Goal: Task Accomplishment & Management: Manage account settings

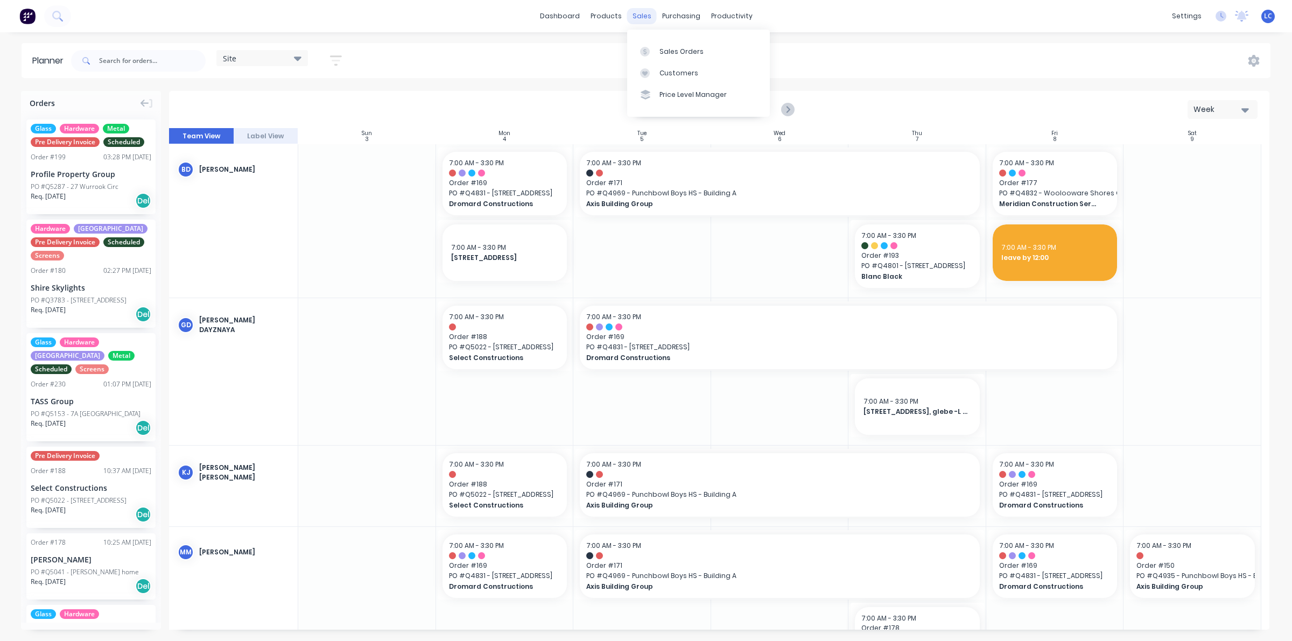
click at [638, 17] on div "sales" at bounding box center [642, 16] width 30 height 16
click at [641, 52] on icon at bounding box center [645, 52] width 10 height 10
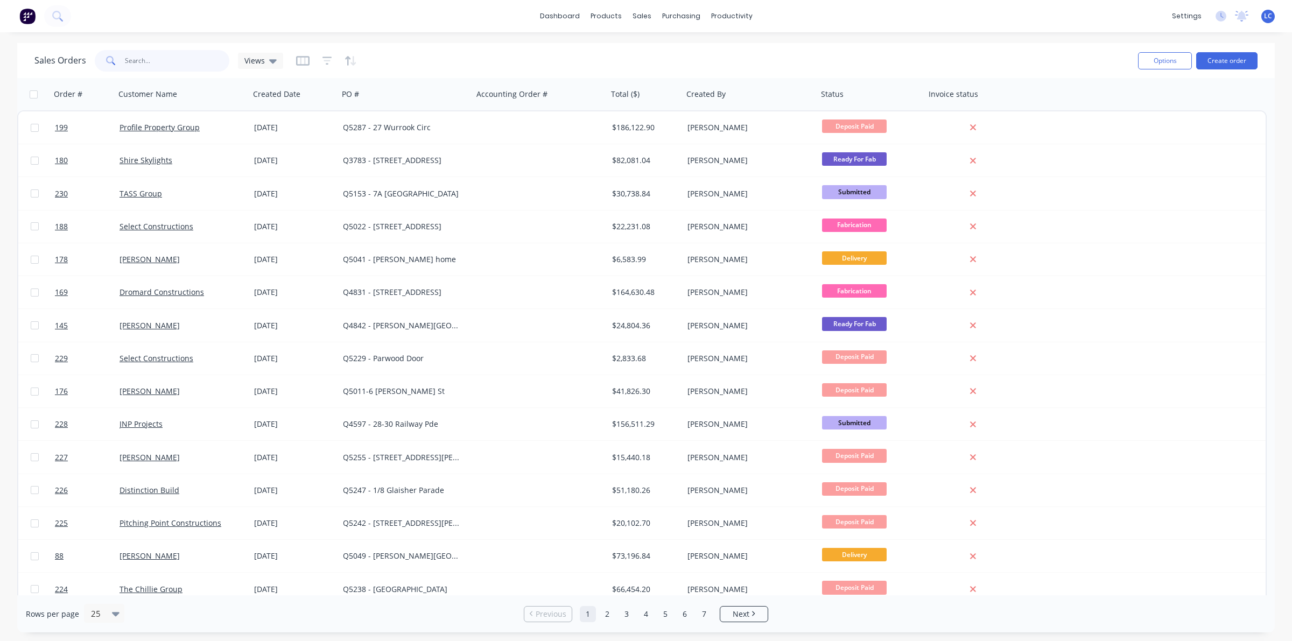
click at [130, 58] on input "text" at bounding box center [177, 61] width 105 height 22
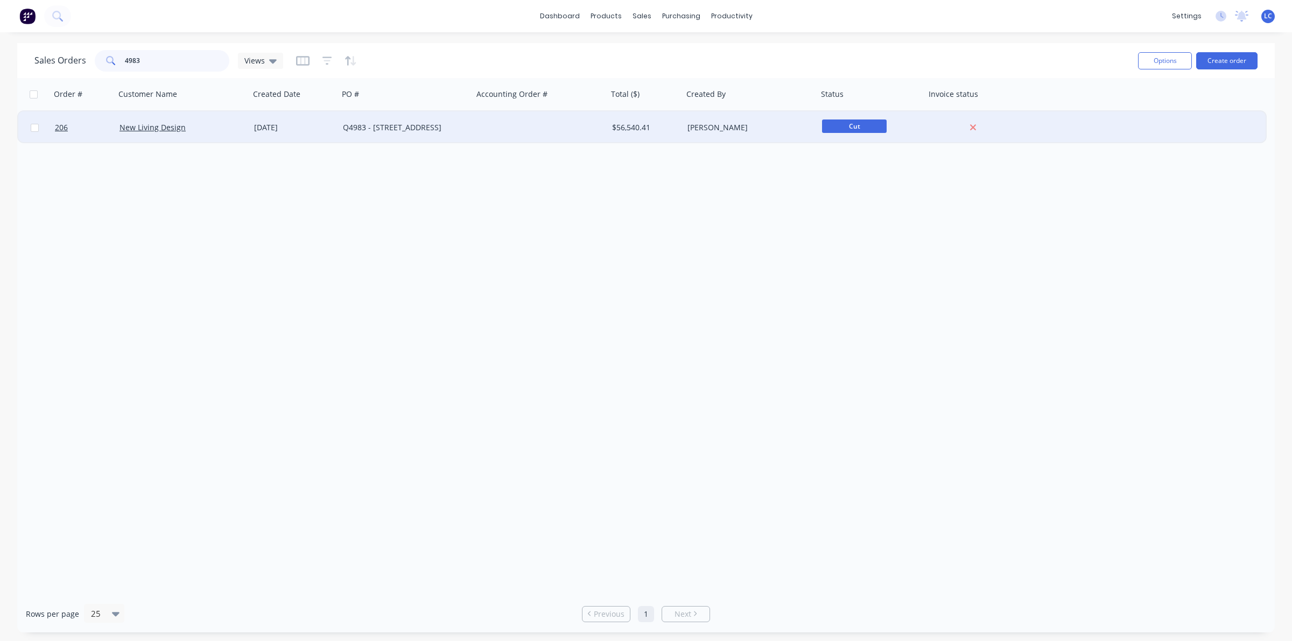
type input "4983"
click at [144, 135] on div "New Living Design" at bounding box center [182, 127] width 135 height 32
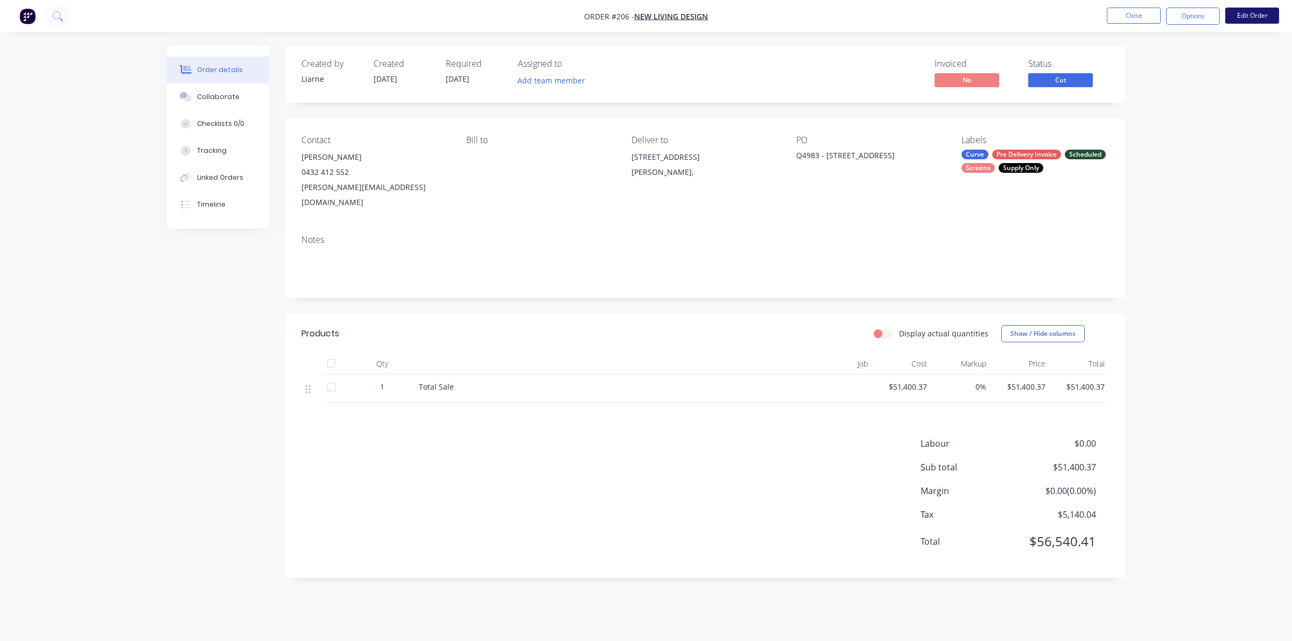
click at [1257, 16] on button "Edit Order" at bounding box center [1252, 16] width 54 height 16
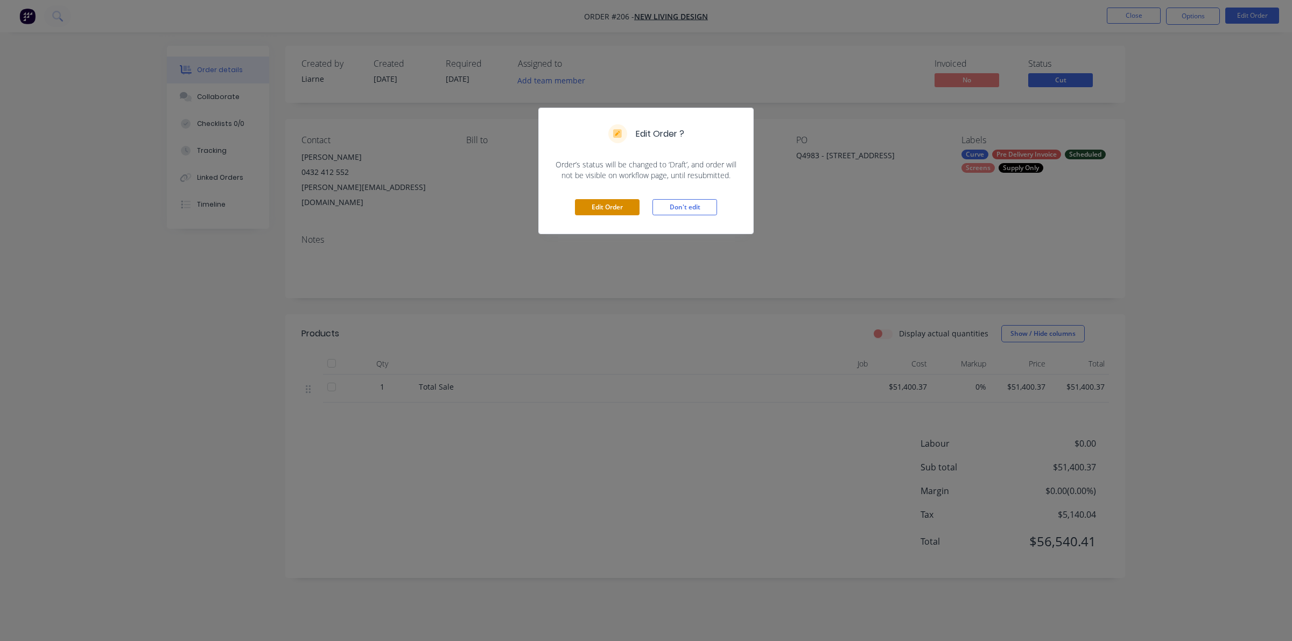
click at [633, 208] on button "Edit Order" at bounding box center [607, 207] width 65 height 16
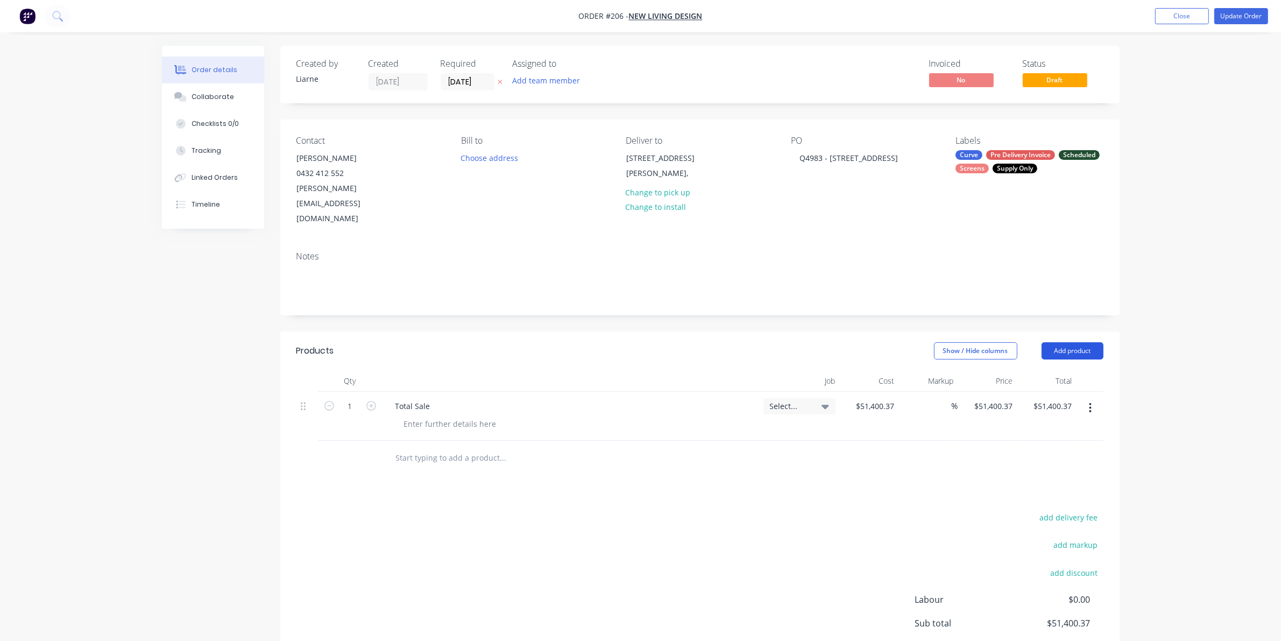
click at [1070, 342] on button "Add product" at bounding box center [1073, 350] width 62 height 17
click at [1019, 478] on div "Labour" at bounding box center [1052, 486] width 83 height 16
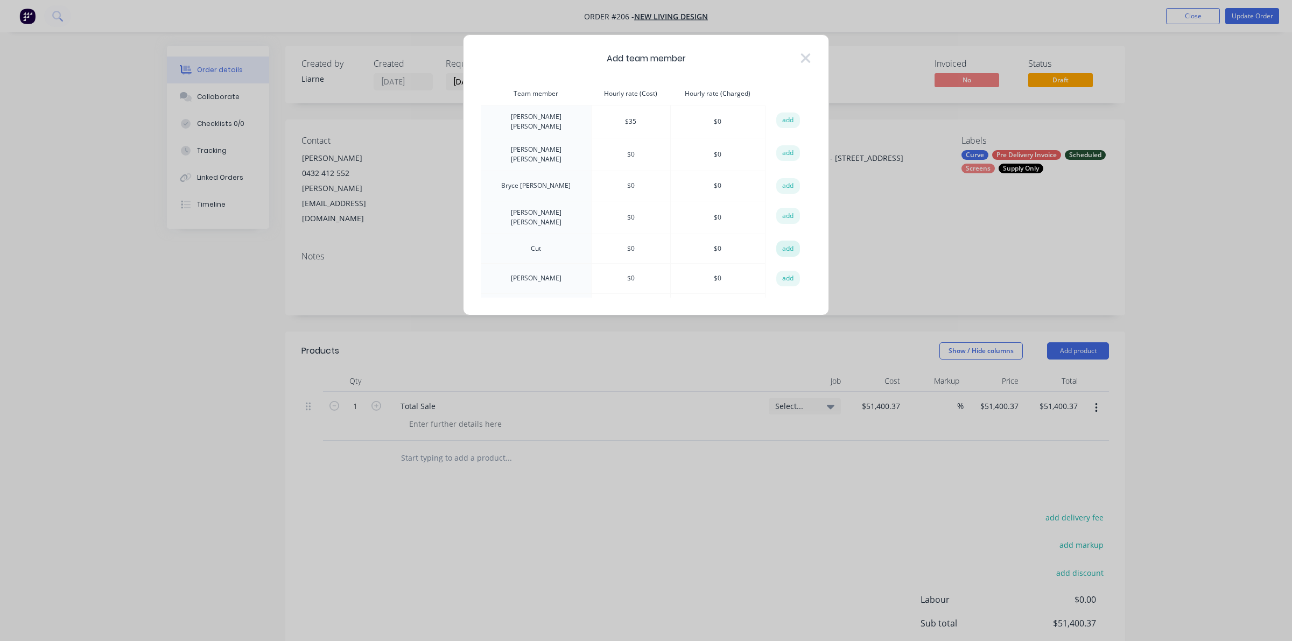
click at [789, 241] on button "add" at bounding box center [788, 249] width 24 height 16
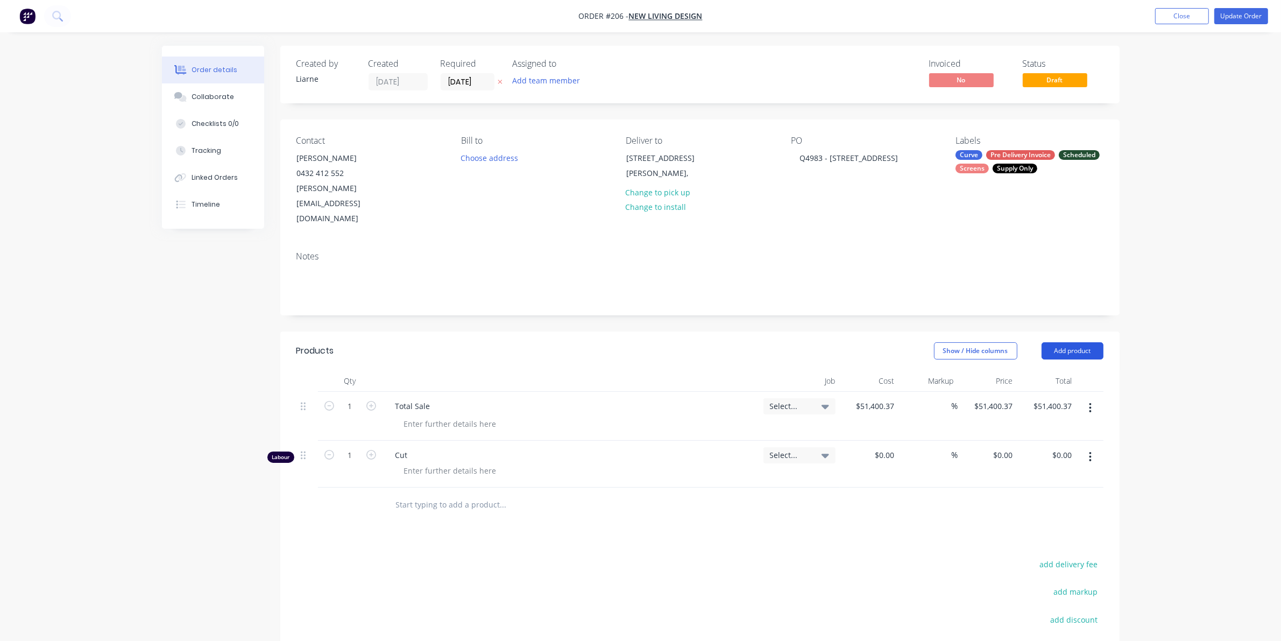
click at [1061, 342] on button "Add product" at bounding box center [1073, 350] width 62 height 17
click at [1023, 478] on div "Labour" at bounding box center [1052, 486] width 83 height 16
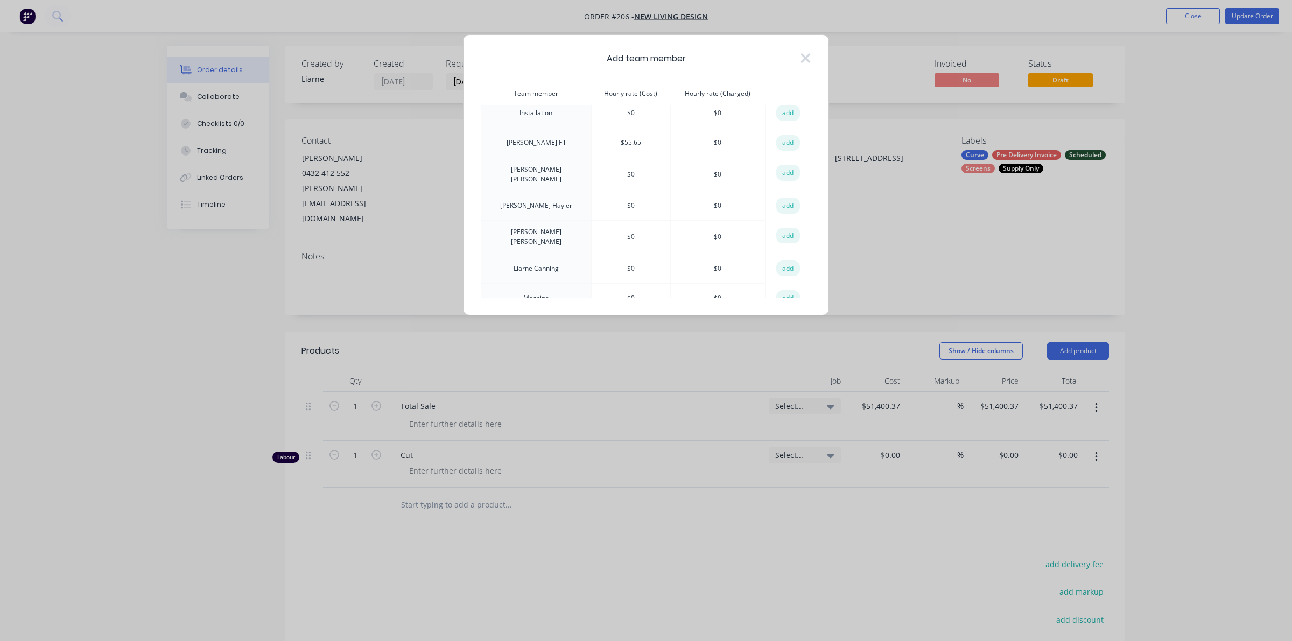
scroll to position [336, 0]
click at [786, 272] on button "add" at bounding box center [788, 280] width 24 height 16
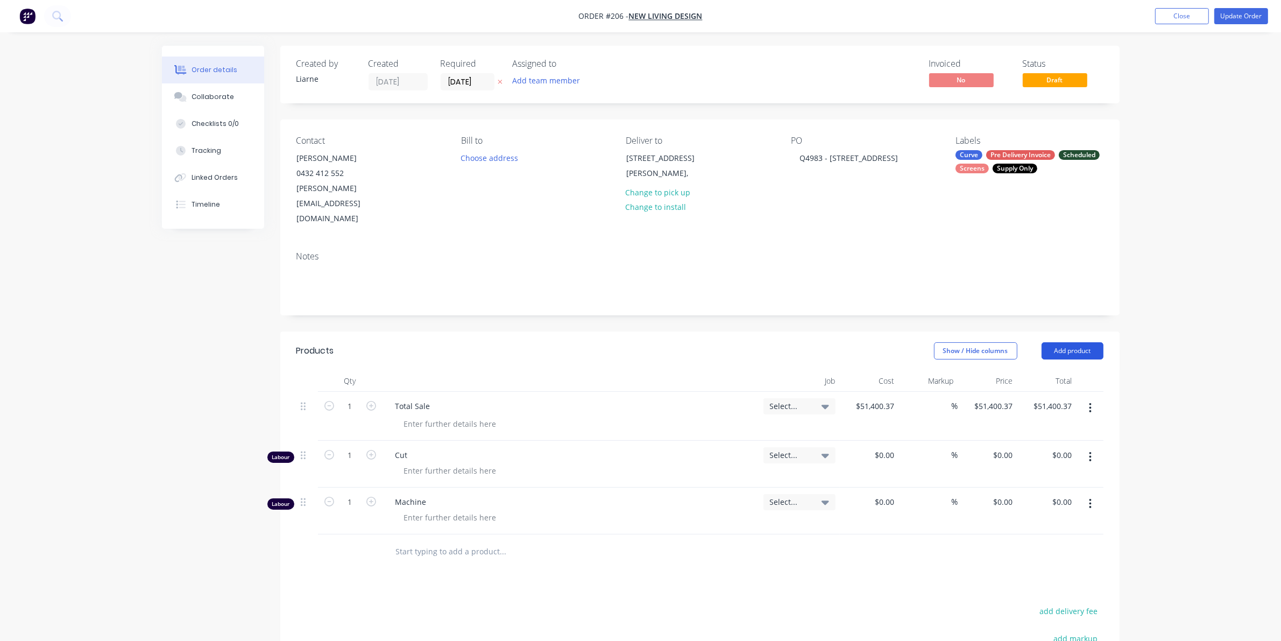
click at [1077, 342] on button "Add product" at bounding box center [1073, 350] width 62 height 17
click at [1019, 478] on div "Labour" at bounding box center [1052, 486] width 83 height 16
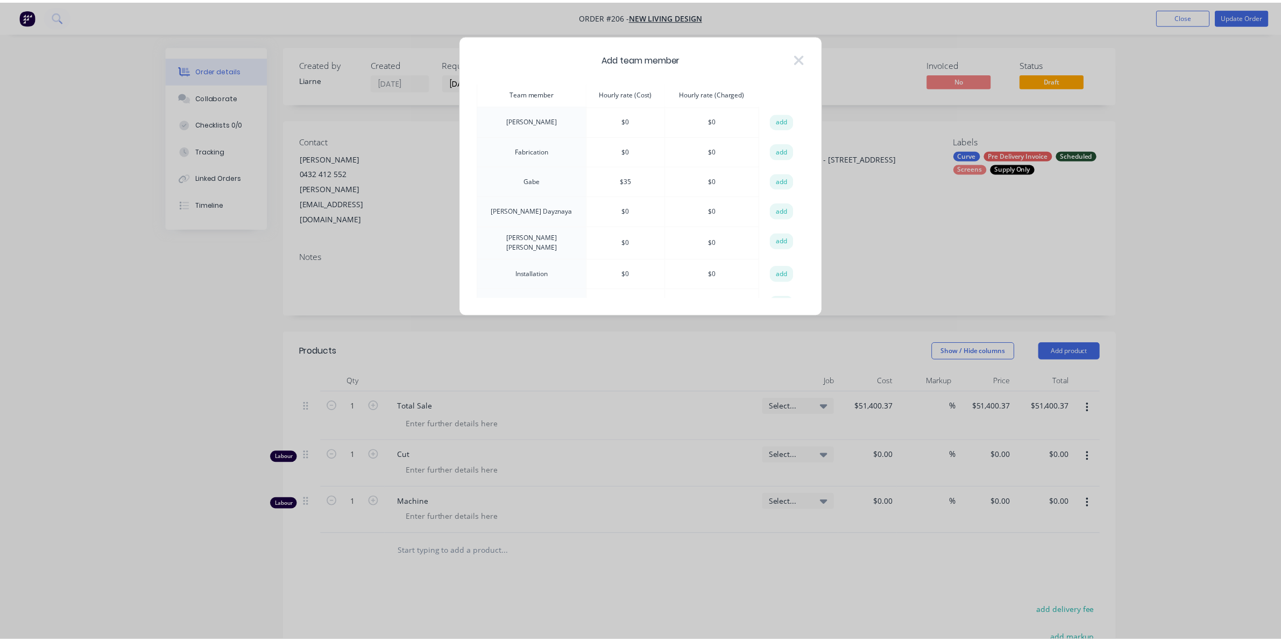
scroll to position [135, 0]
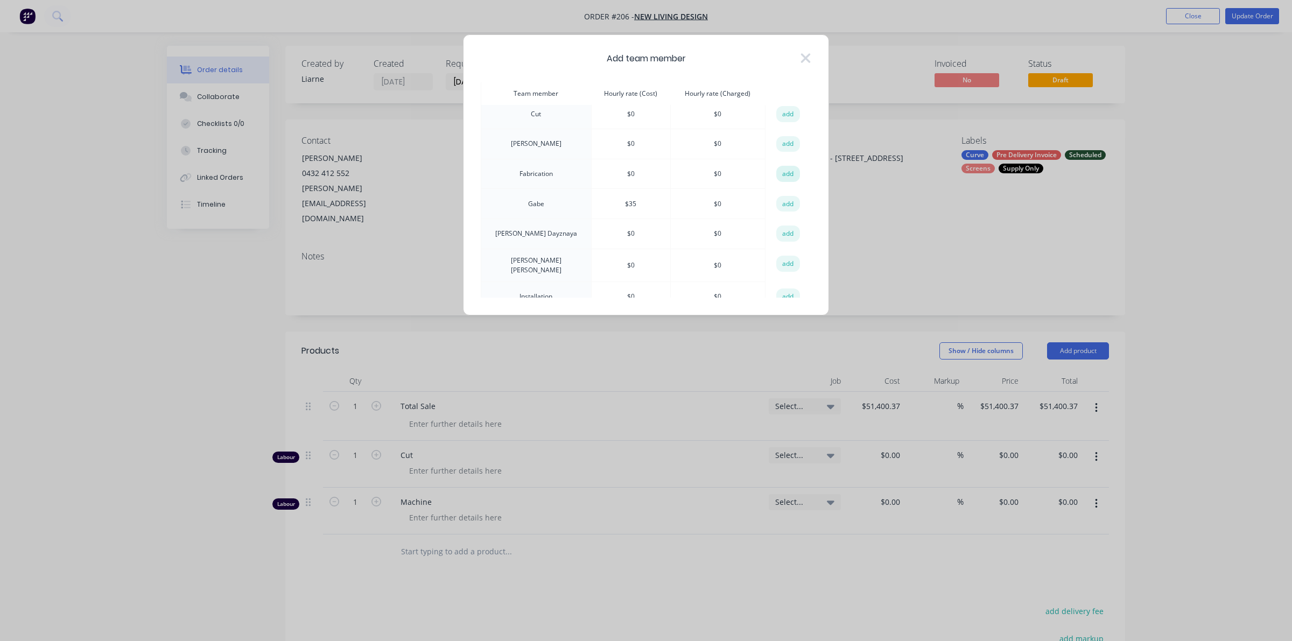
click at [781, 167] on button "add" at bounding box center [788, 174] width 24 height 16
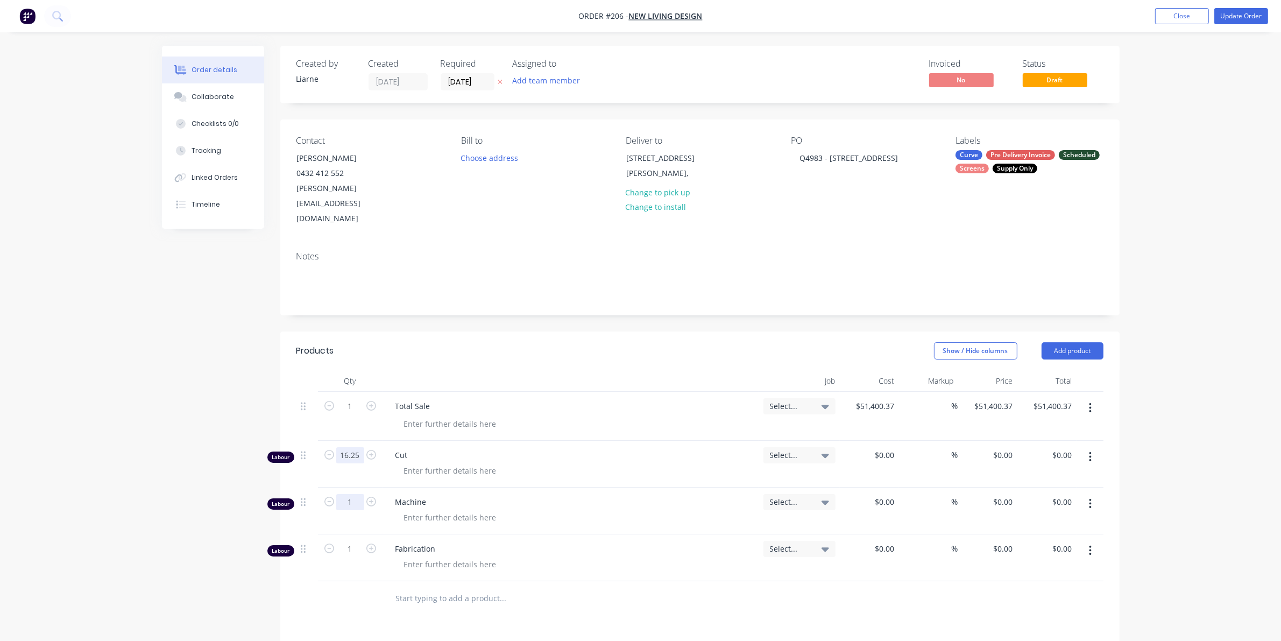
type input "16.25"
click at [353, 414] on input "1" at bounding box center [350, 406] width 28 height 16
type input "8.75"
click at [342, 414] on input "1" at bounding box center [350, 406] width 28 height 16
type input "43.25"
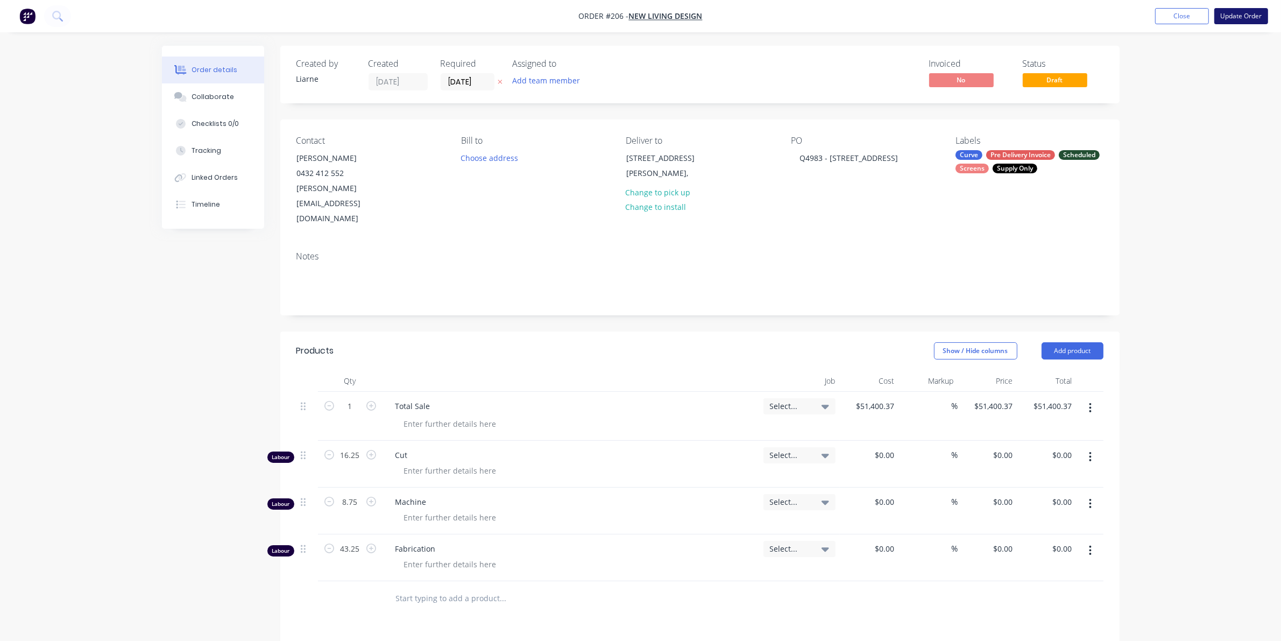
click at [1241, 9] on button "Update Order" at bounding box center [1242, 16] width 54 height 16
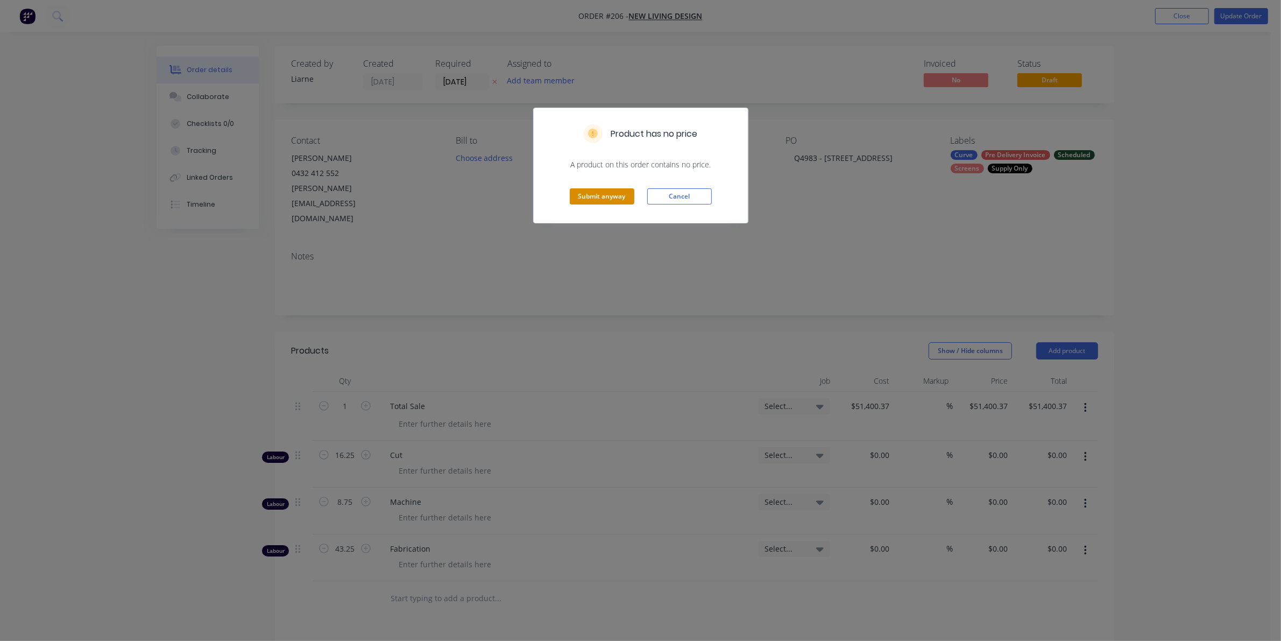
click at [593, 194] on button "Submit anyway" at bounding box center [602, 196] width 65 height 16
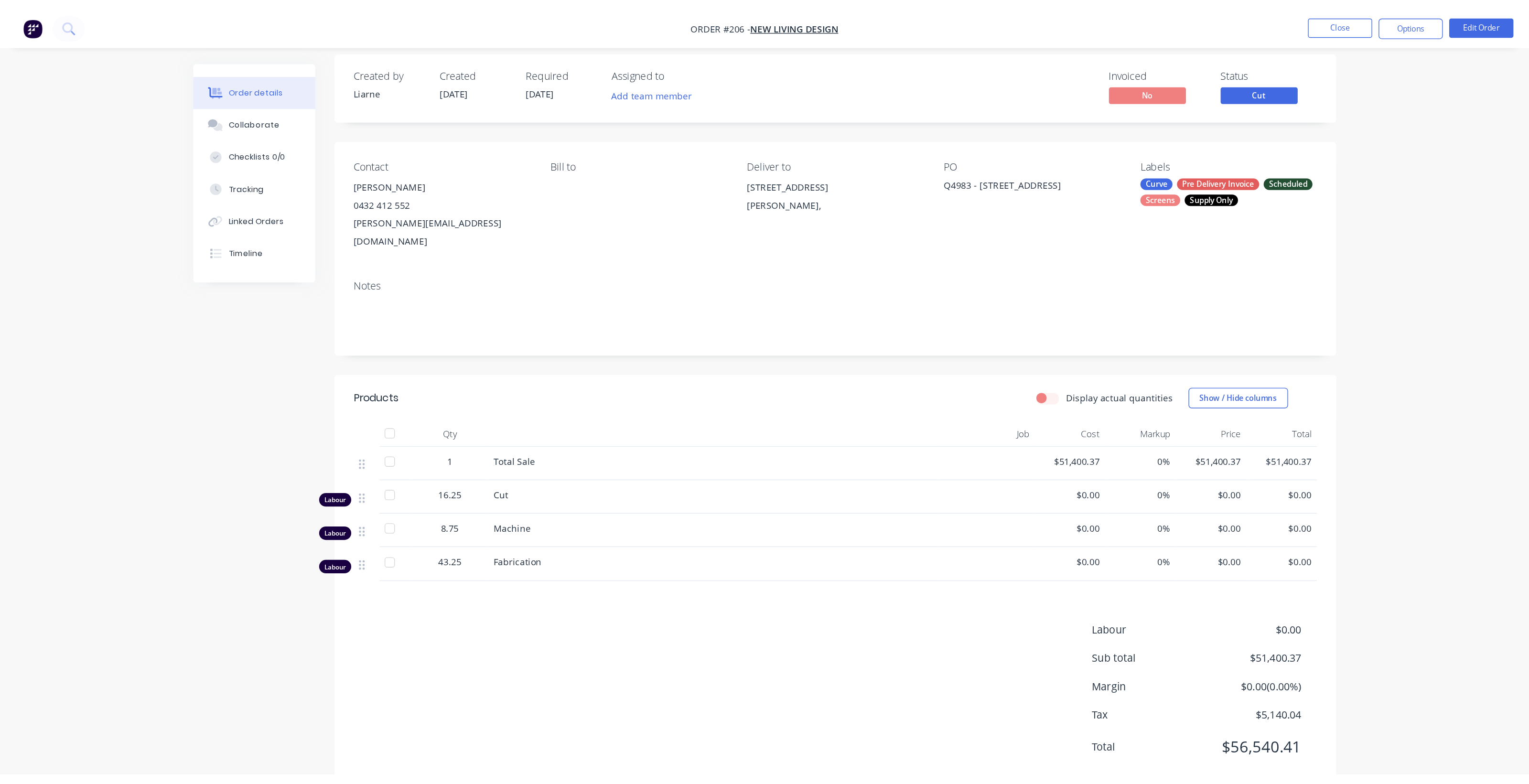
scroll to position [0, 0]
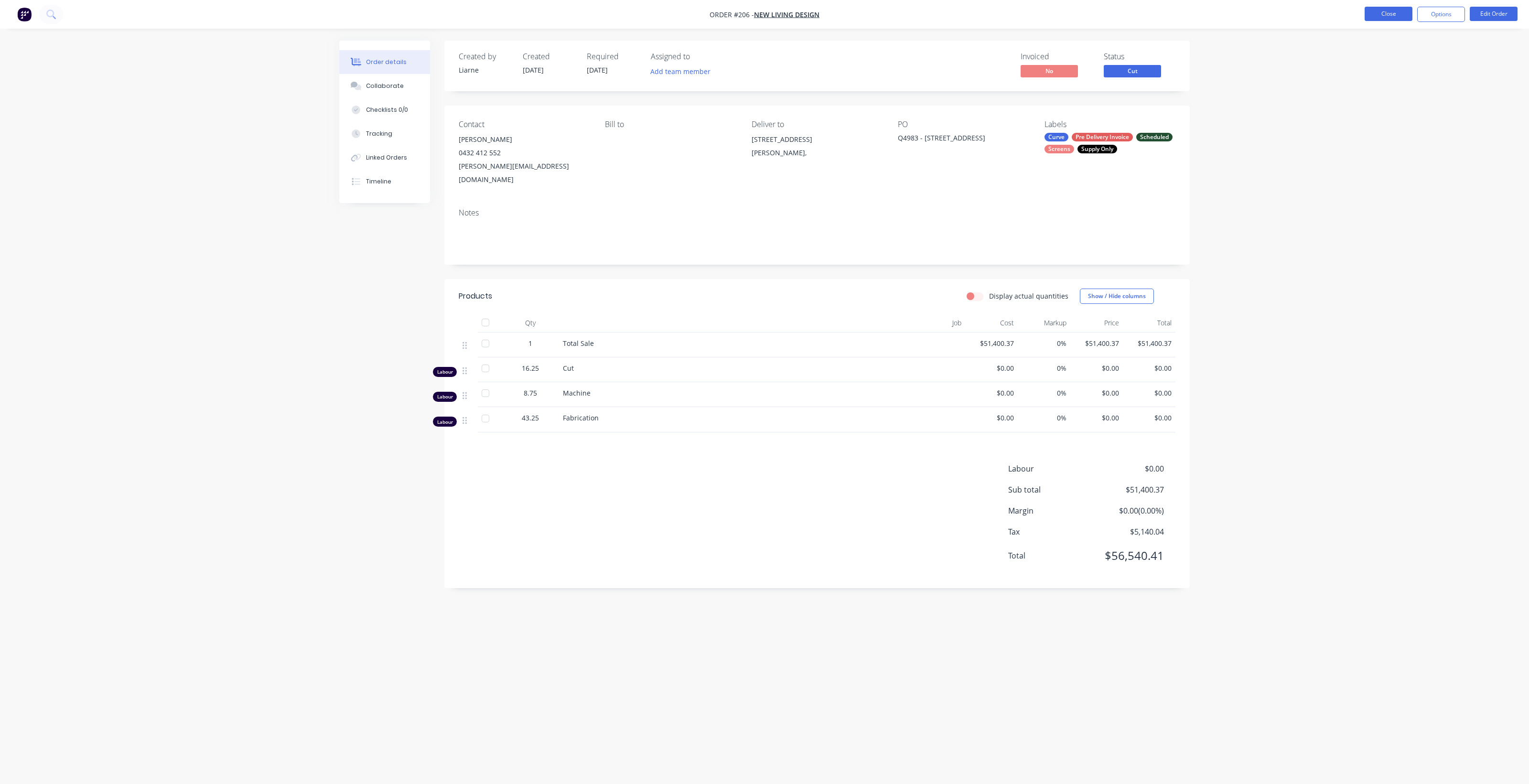
click at [1146, 13] on button "Close" at bounding box center [1389, 14] width 48 height 14
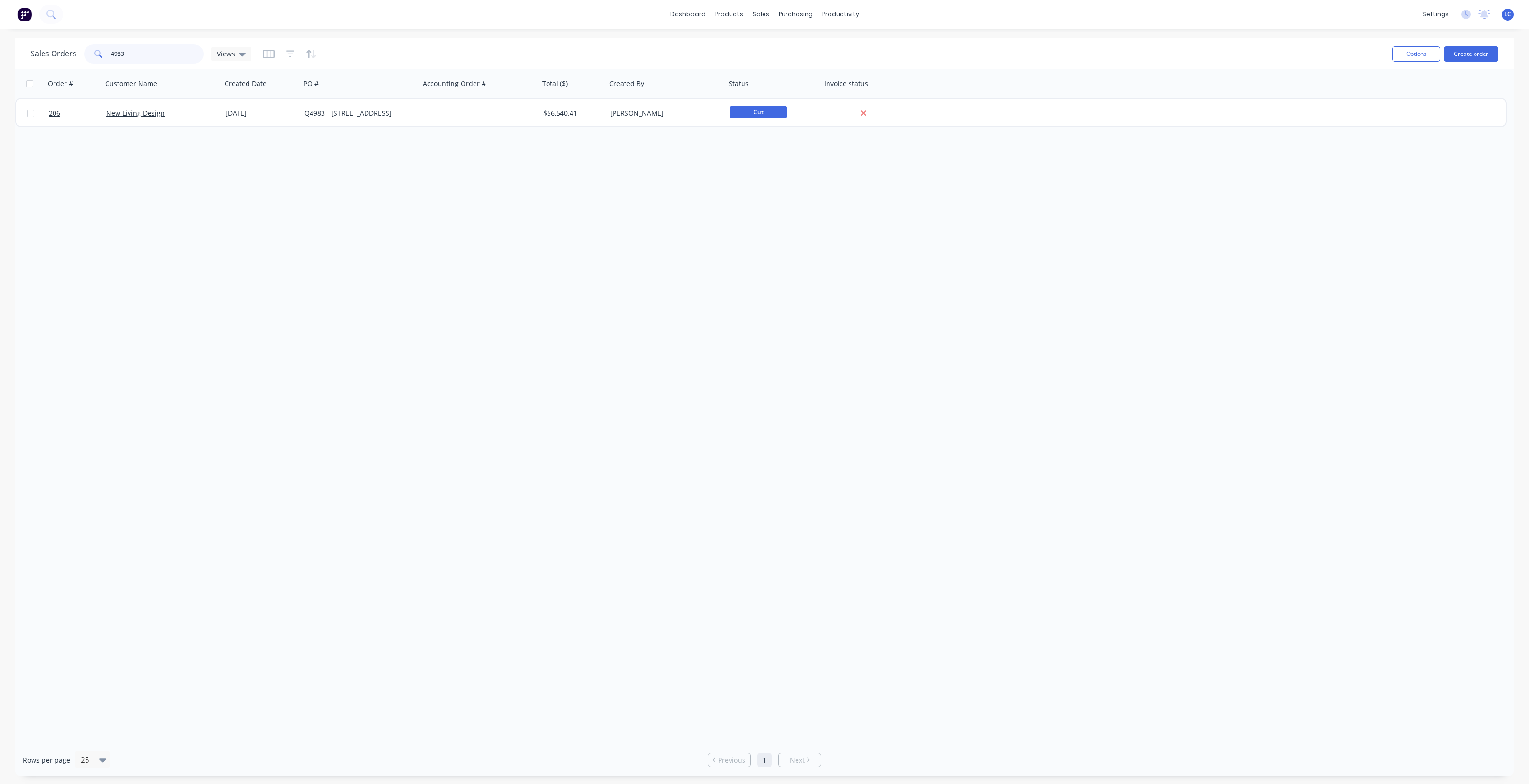
drag, startPoint x: 151, startPoint y: 55, endPoint x: 37, endPoint y: 42, distance: 114.7
click at [37, 42] on div "Sales Orders 4983 Views" at bounding box center [707, 53] width 1354 height 23
type input "4782"
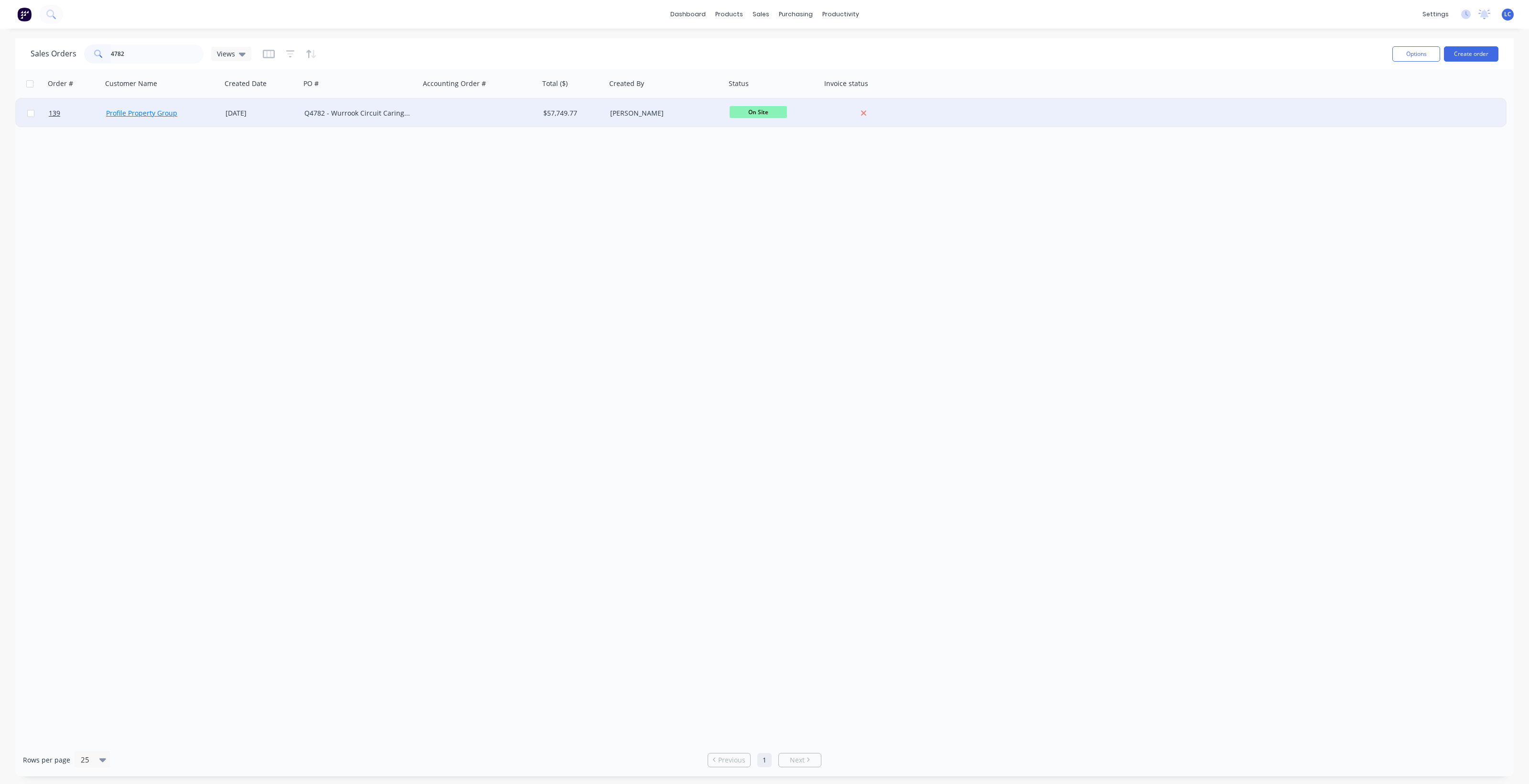
click at [154, 116] on link "Profile Property Group" at bounding box center [141, 113] width 71 height 9
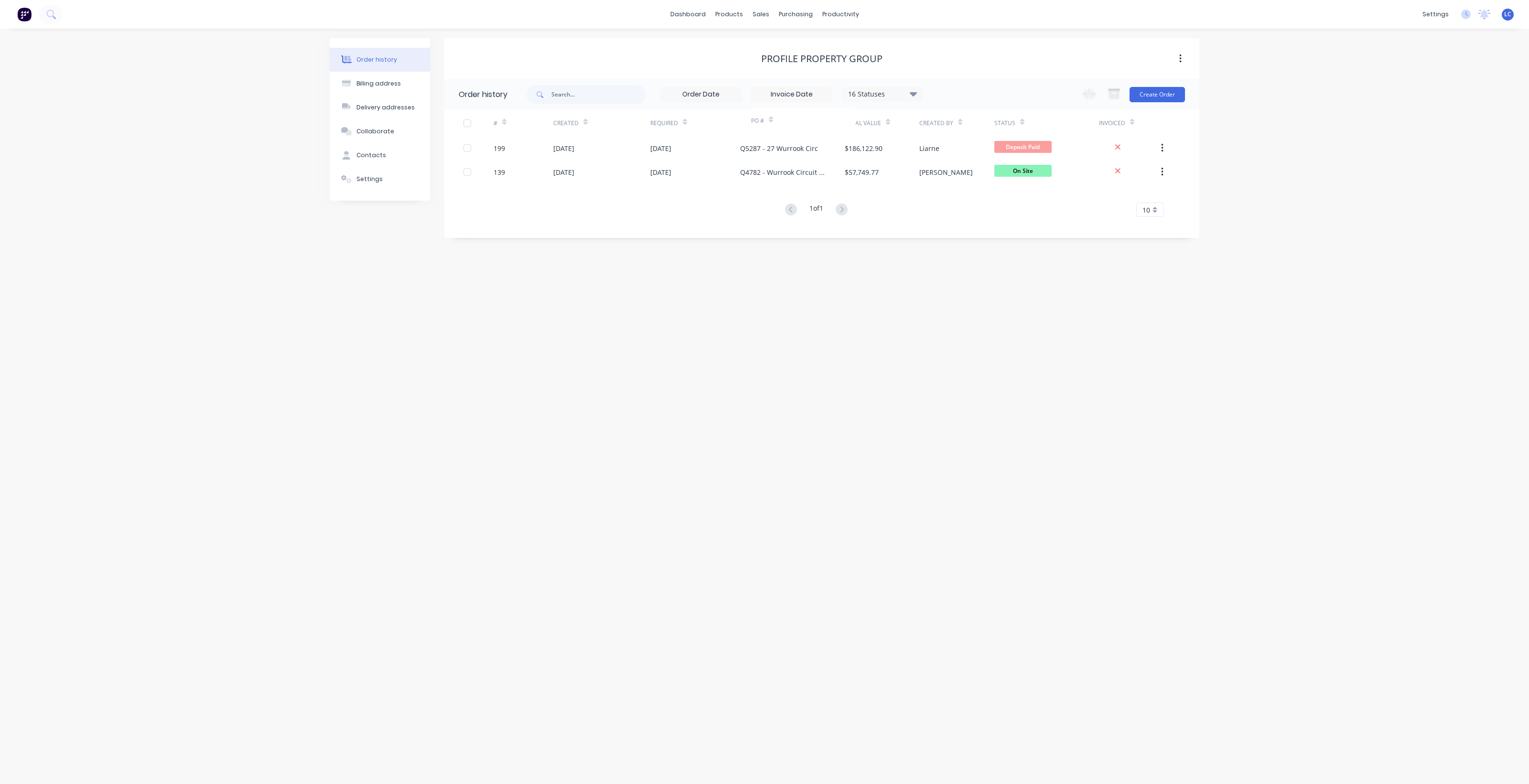
drag, startPoint x: 842, startPoint y: 110, endPoint x: 852, endPoint y: 107, distance: 10.4
click at [853, 107] on div "Order history 16 Statuses Invoice Status Invoiced Not Invoiced Partial Order St…" at bounding box center [821, 154] width 755 height 149
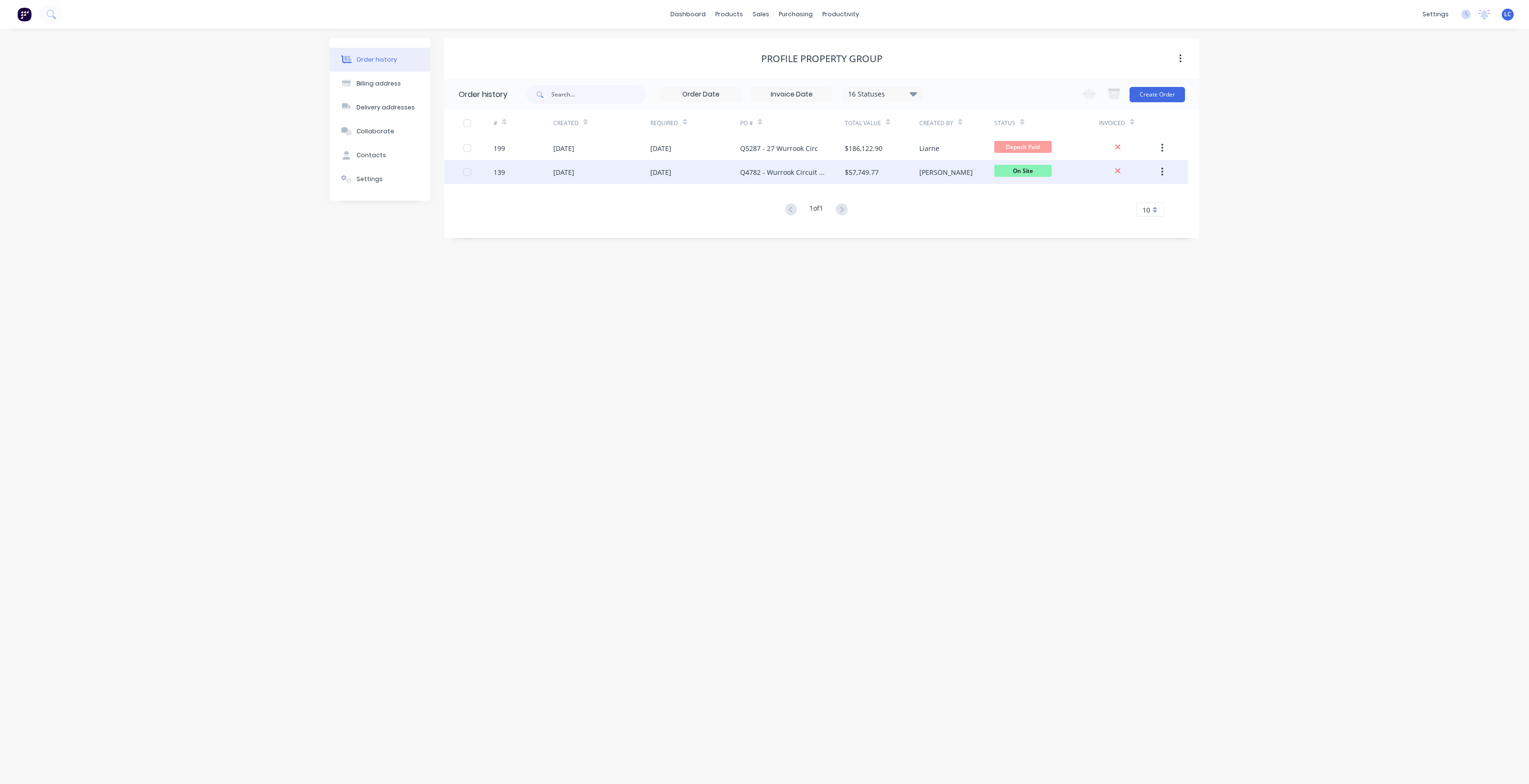
click at [796, 177] on div "Q4782 - Wurrook Circuit Caringbah" at bounding box center [783, 171] width 85 height 10
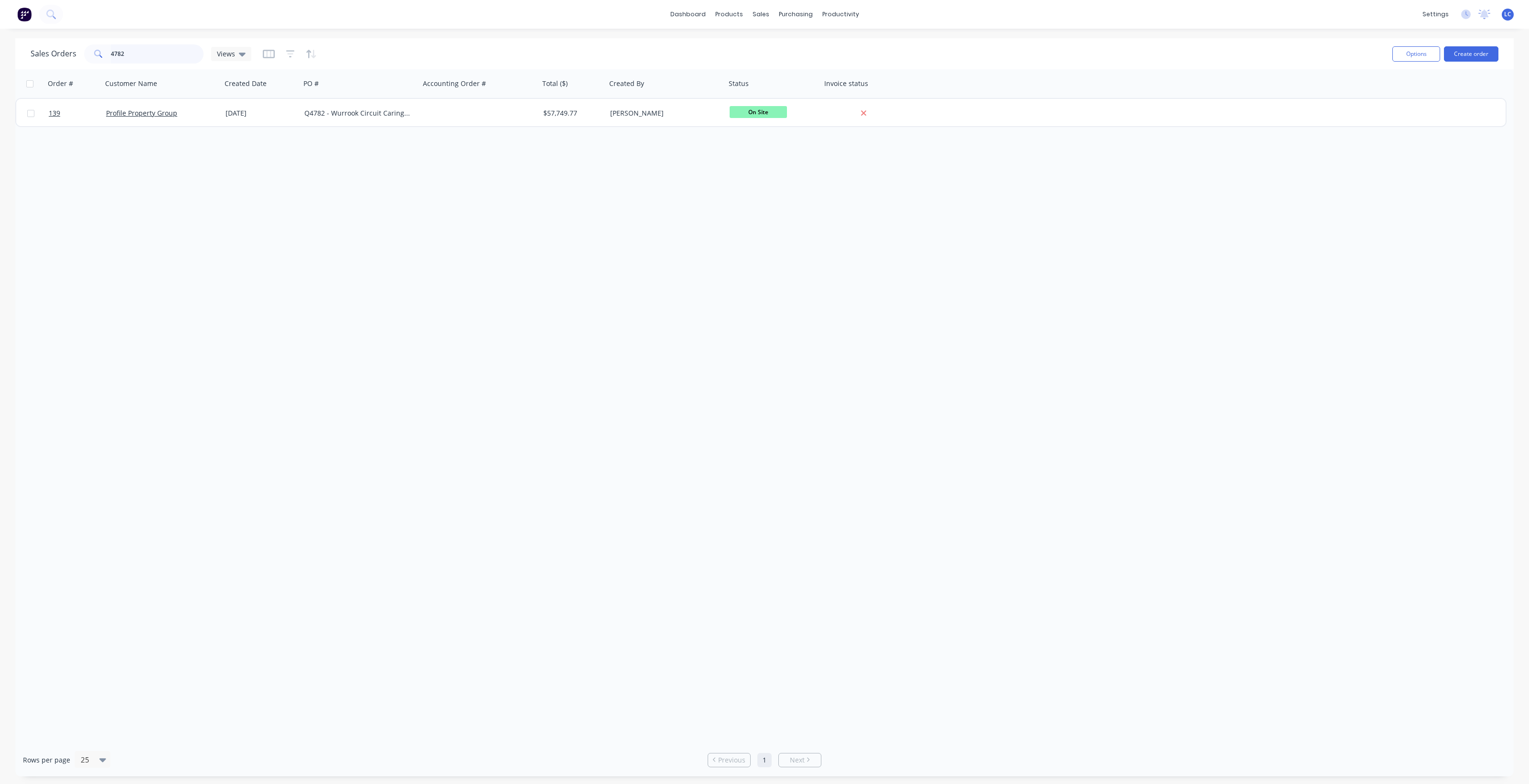
click at [1, 32] on div "dashboard products sales purchasing productivity dashboard products Product Cat…" at bounding box center [764, 392] width 1529 height 784
type input "5021"
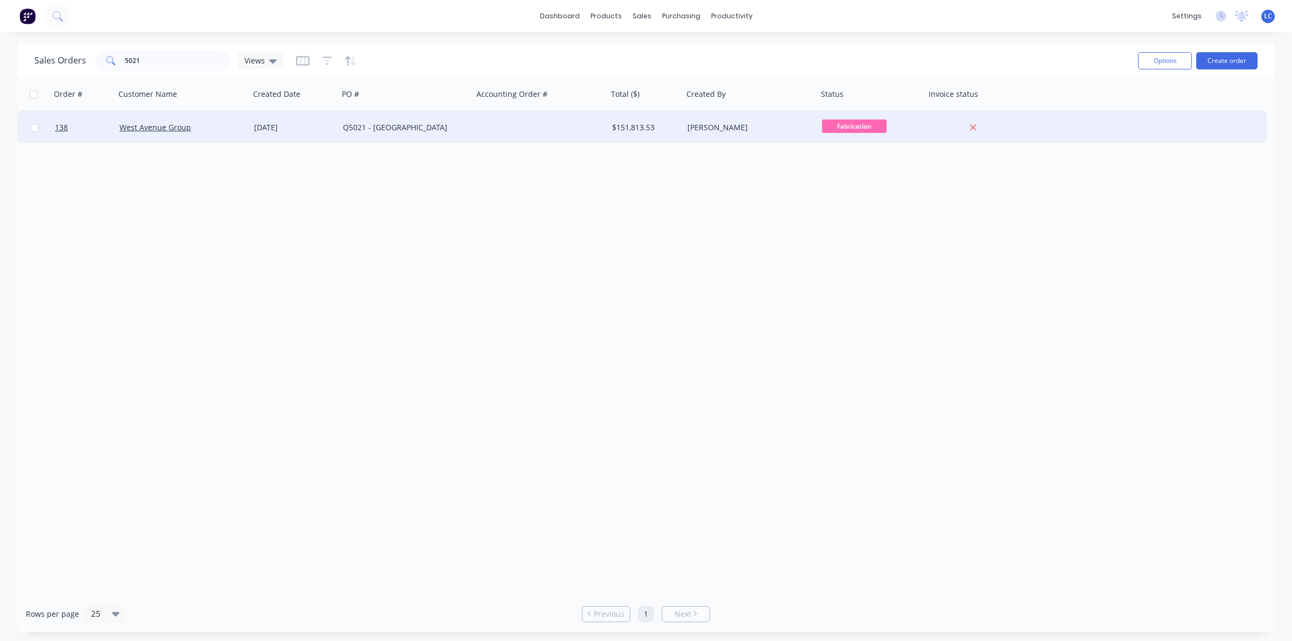
click at [392, 128] on div "Q5021 - Wellington St Bondi" at bounding box center [402, 127] width 119 height 11
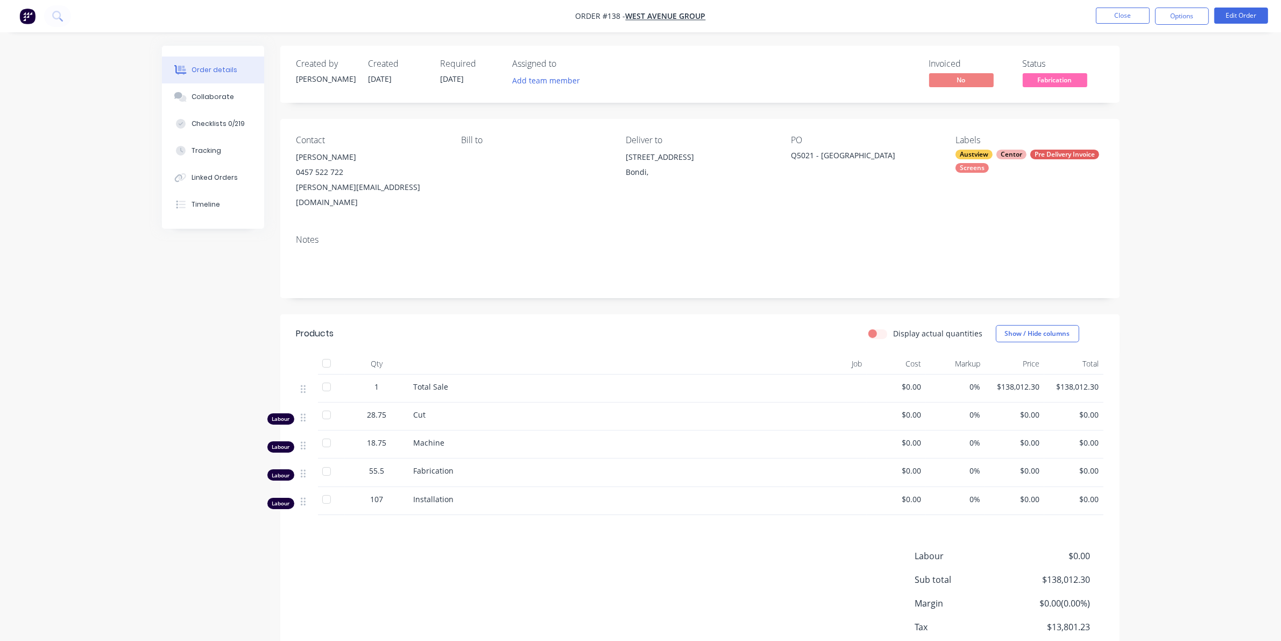
click at [1151, 22] on ul "Close Options Edit Order" at bounding box center [1182, 16] width 198 height 17
click at [1102, 6] on nav "Order #138 - West Avenue Group Close Options Edit Order" at bounding box center [640, 16] width 1281 height 32
click at [1107, 15] on button "Close" at bounding box center [1123, 16] width 54 height 16
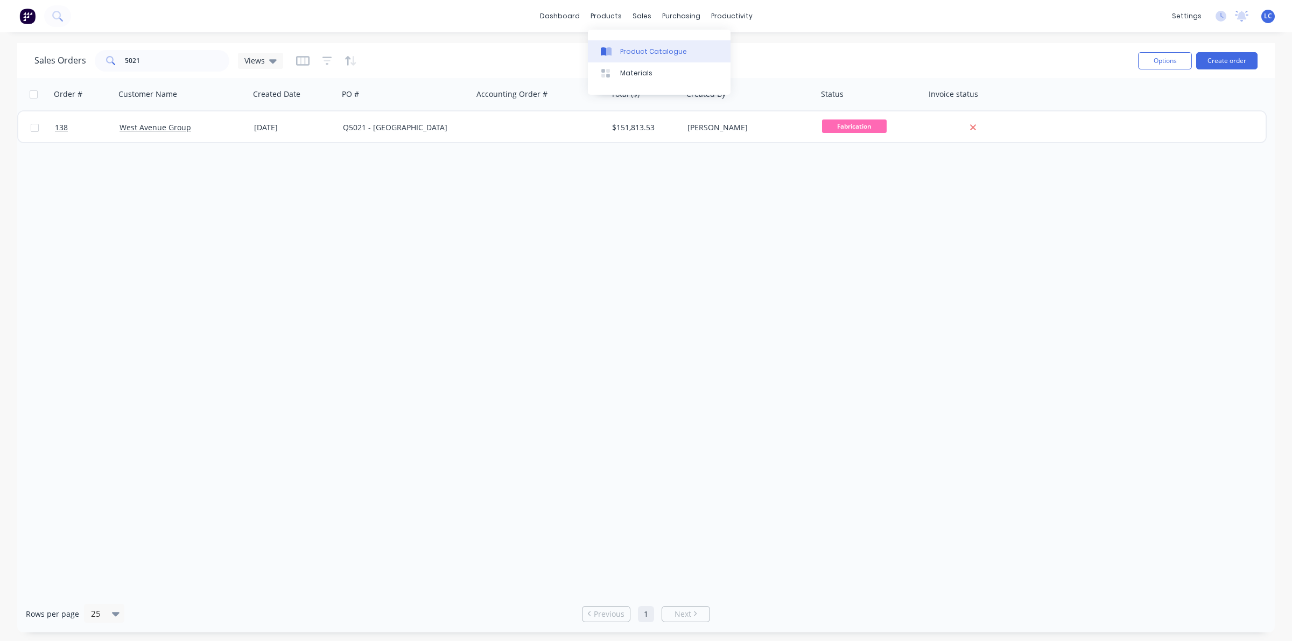
click at [628, 47] on div "Product Catalogue" at bounding box center [653, 52] width 67 height 10
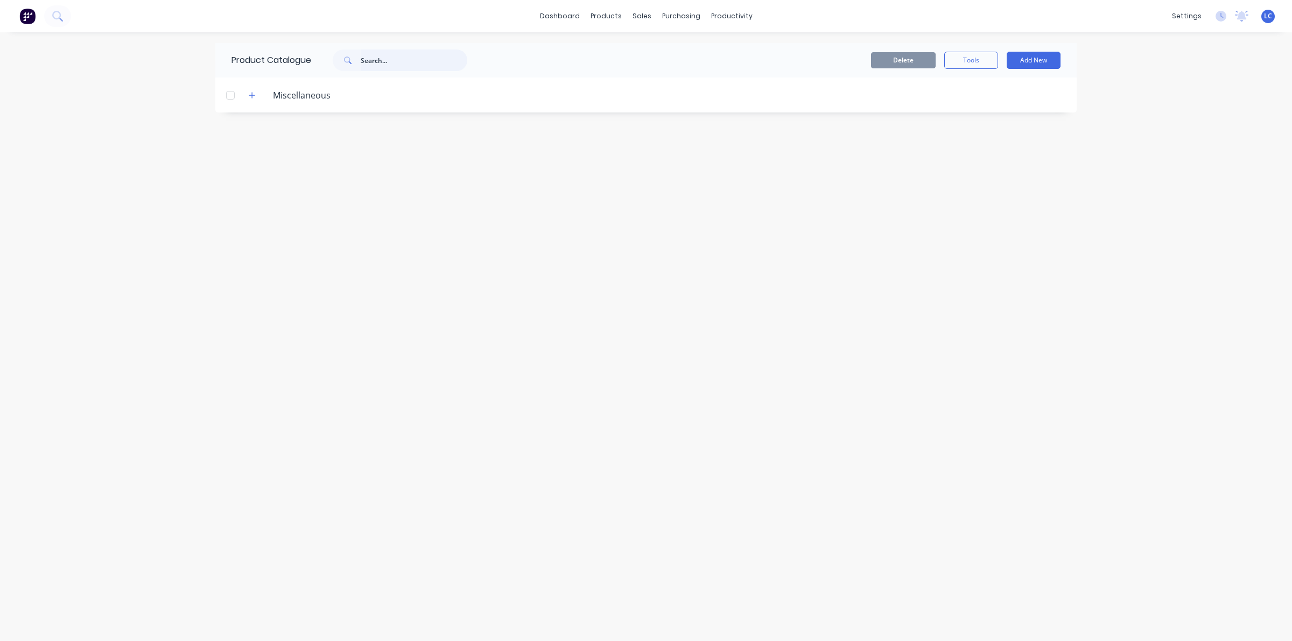
click at [392, 62] on input "text" at bounding box center [414, 61] width 107 height 22
click at [697, 48] on div "Purchase Orders" at bounding box center [715, 52] width 57 height 10
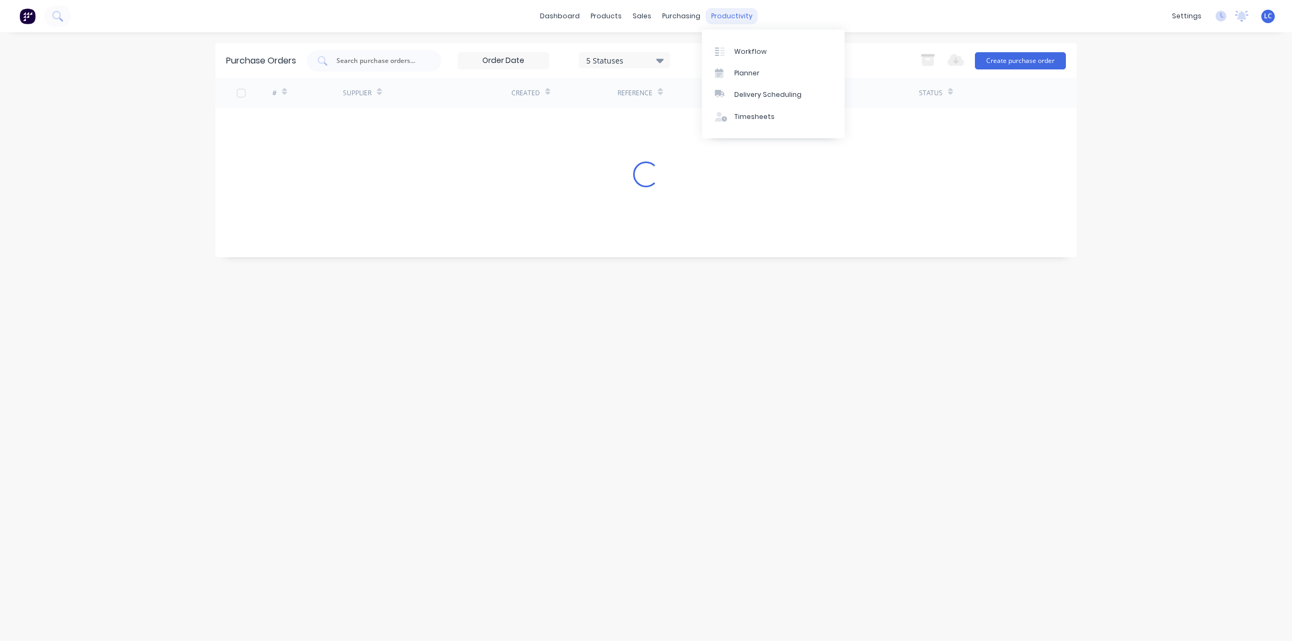
click at [735, 13] on div "productivity" at bounding box center [731, 16] width 52 height 16
click at [744, 52] on div "Workflow" at bounding box center [750, 52] width 32 height 10
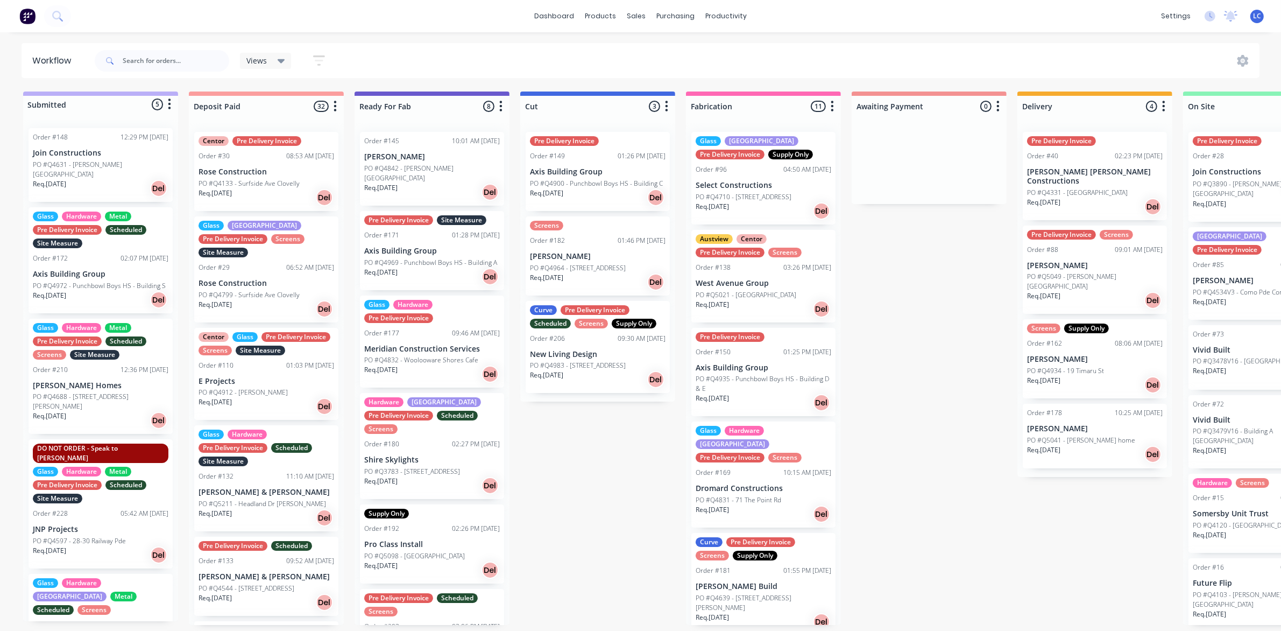
click at [278, 54] on div "Views" at bounding box center [266, 61] width 52 height 16
click at [173, 55] on input "text" at bounding box center [176, 61] width 107 height 22
click at [268, 57] on div "Views" at bounding box center [265, 61] width 39 height 10
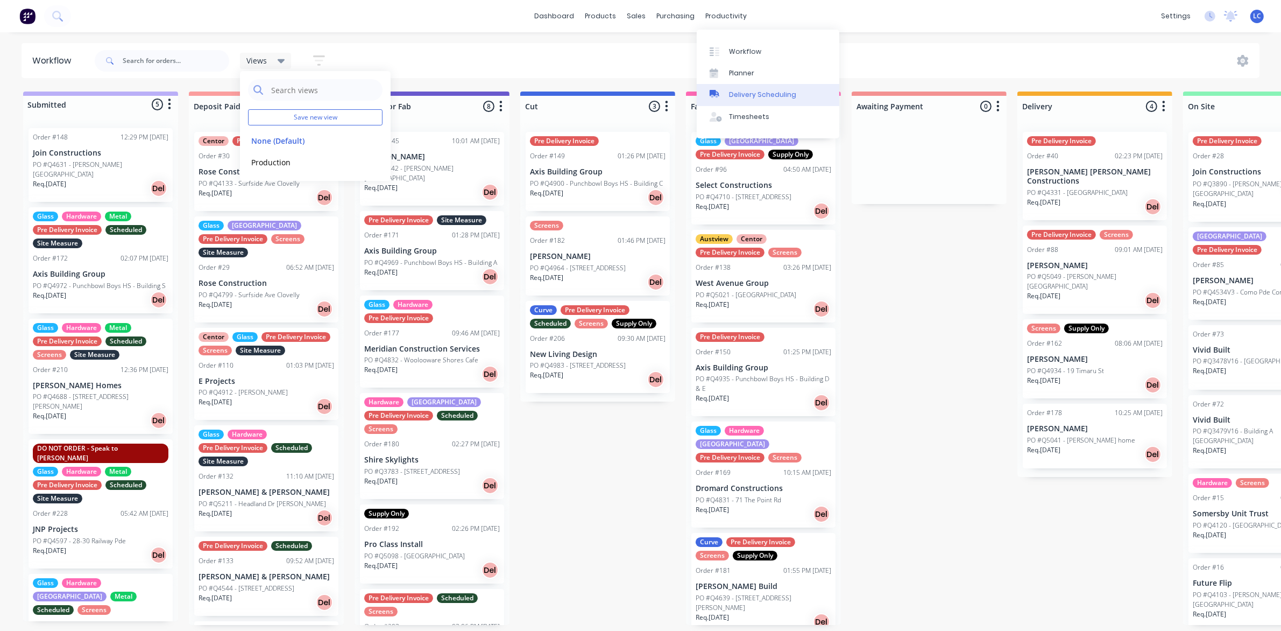
click at [732, 87] on link "Delivery Scheduling" at bounding box center [768, 95] width 143 height 22
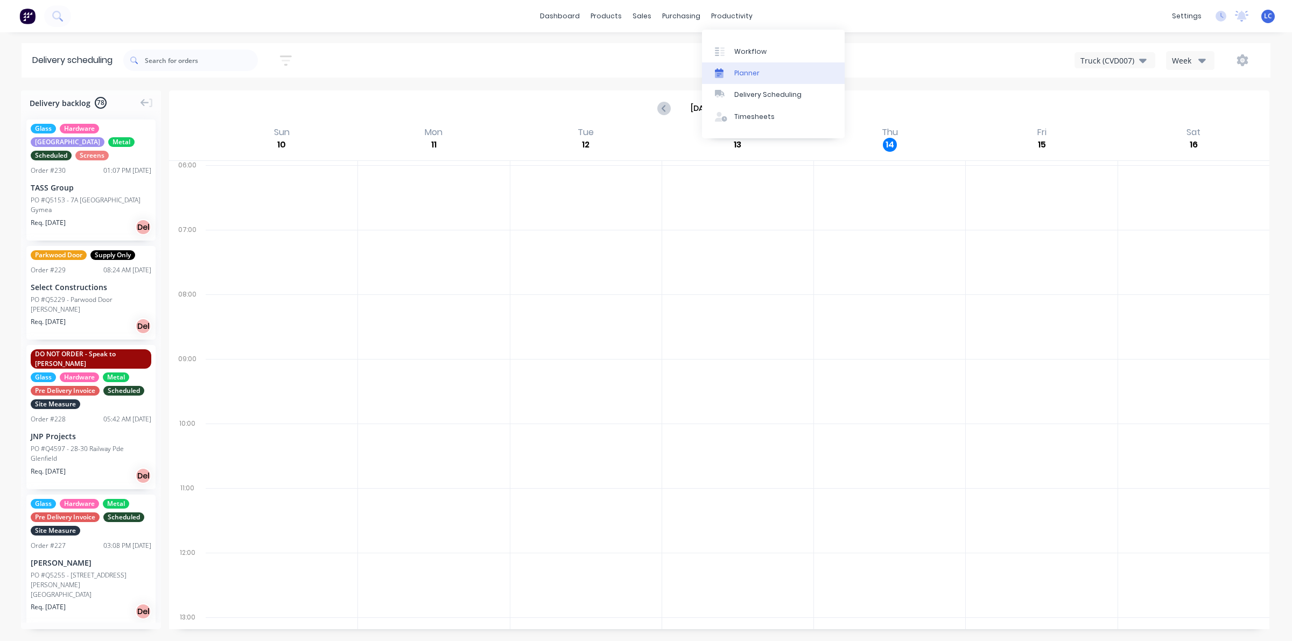
click at [742, 76] on div "Planner" at bounding box center [746, 73] width 25 height 10
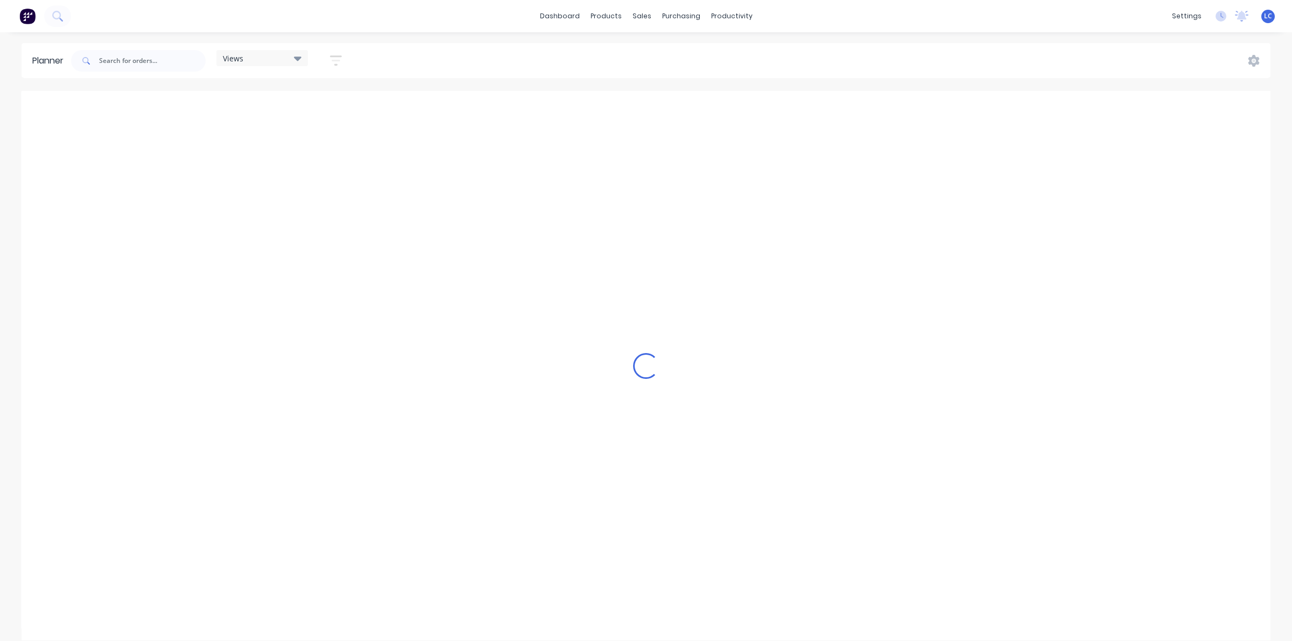
scroll to position [0, 497]
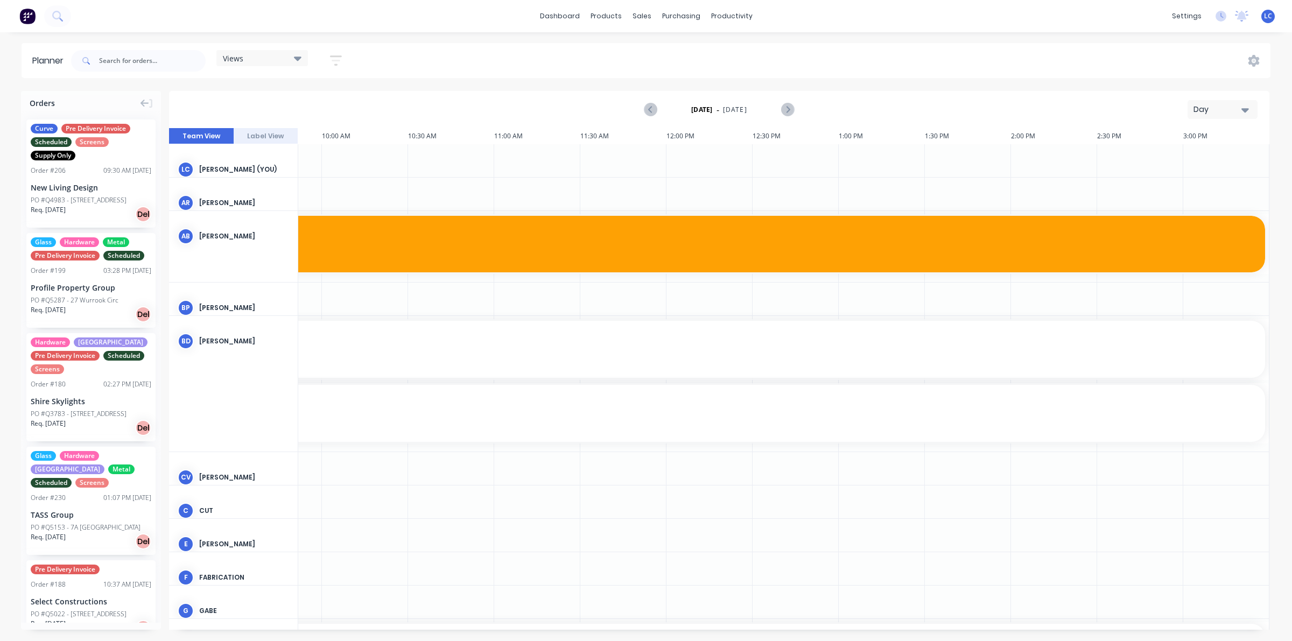
click at [297, 66] on div "Views Save new view None (Default) edit Factory edit Office edit Site edit" at bounding box center [261, 60] width 91 height 21
click at [299, 62] on icon at bounding box center [298, 58] width 8 height 12
click at [237, 202] on button "Site" at bounding box center [281, 202] width 115 height 12
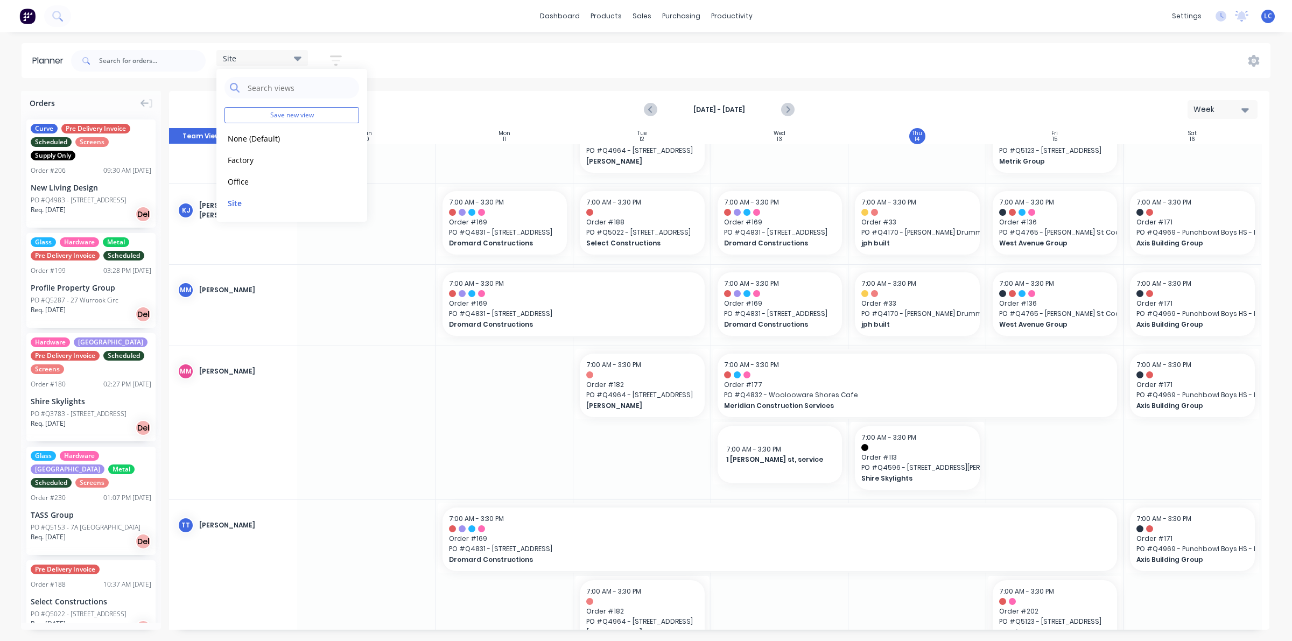
scroll to position [301, 0]
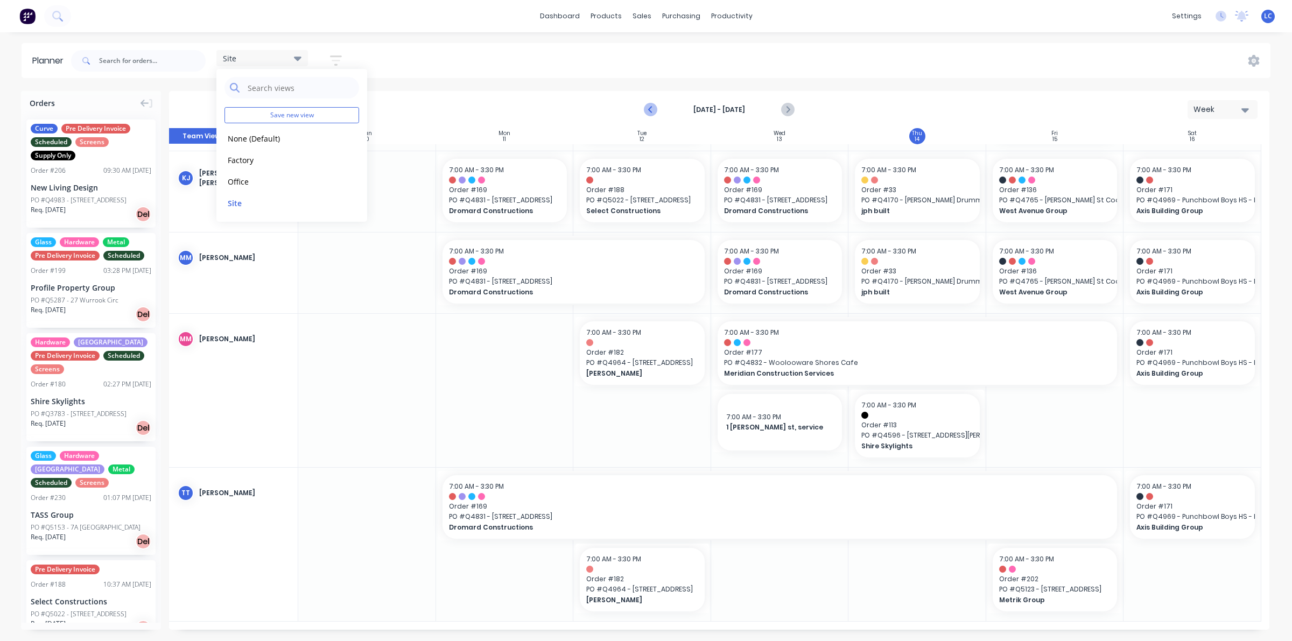
click at [649, 107] on icon "Previous page" at bounding box center [650, 109] width 13 height 13
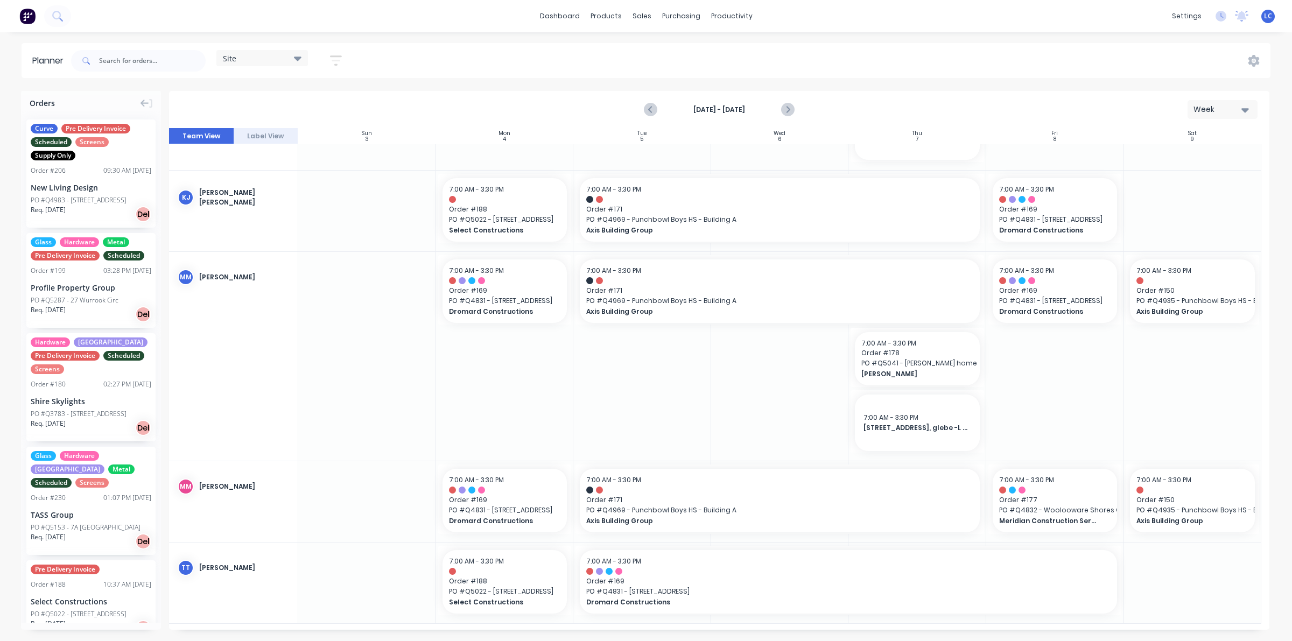
scroll to position [277, 0]
click at [729, 16] on div "productivity" at bounding box center [731, 16] width 52 height 16
click at [740, 67] on link "Planner" at bounding box center [773, 73] width 143 height 22
click at [719, 70] on icon at bounding box center [719, 72] width 9 height 8
click at [746, 68] on div "Planner" at bounding box center [746, 73] width 25 height 10
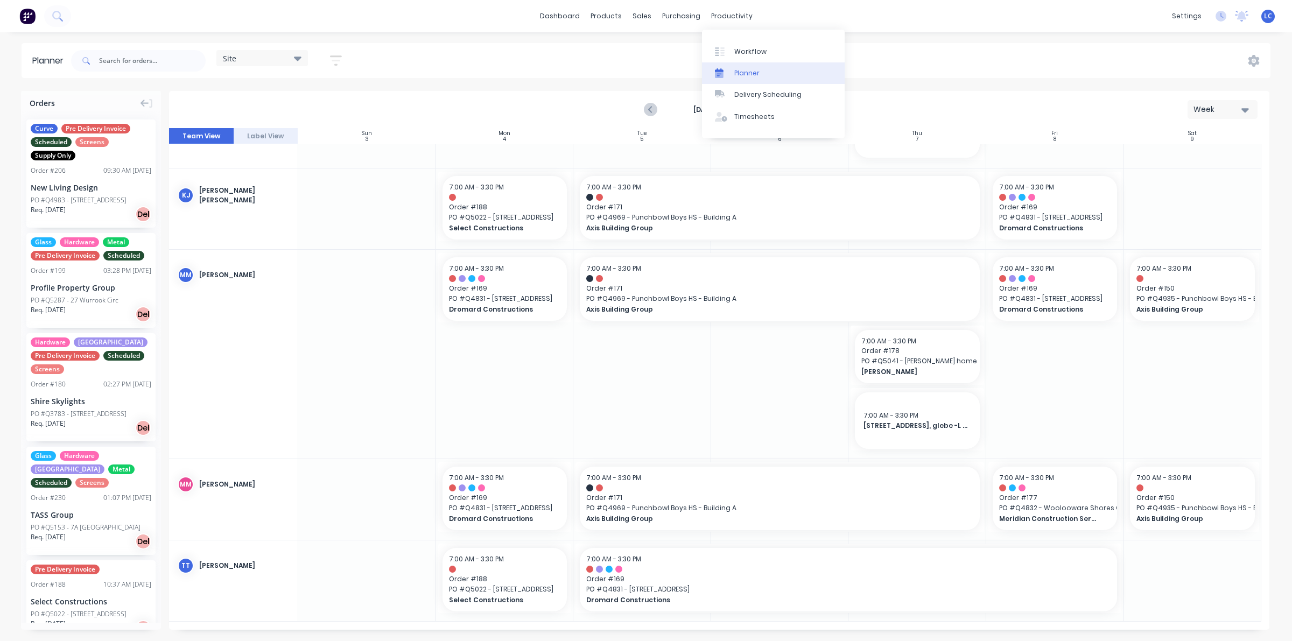
click at [746, 68] on div "Planner" at bounding box center [746, 73] width 25 height 10
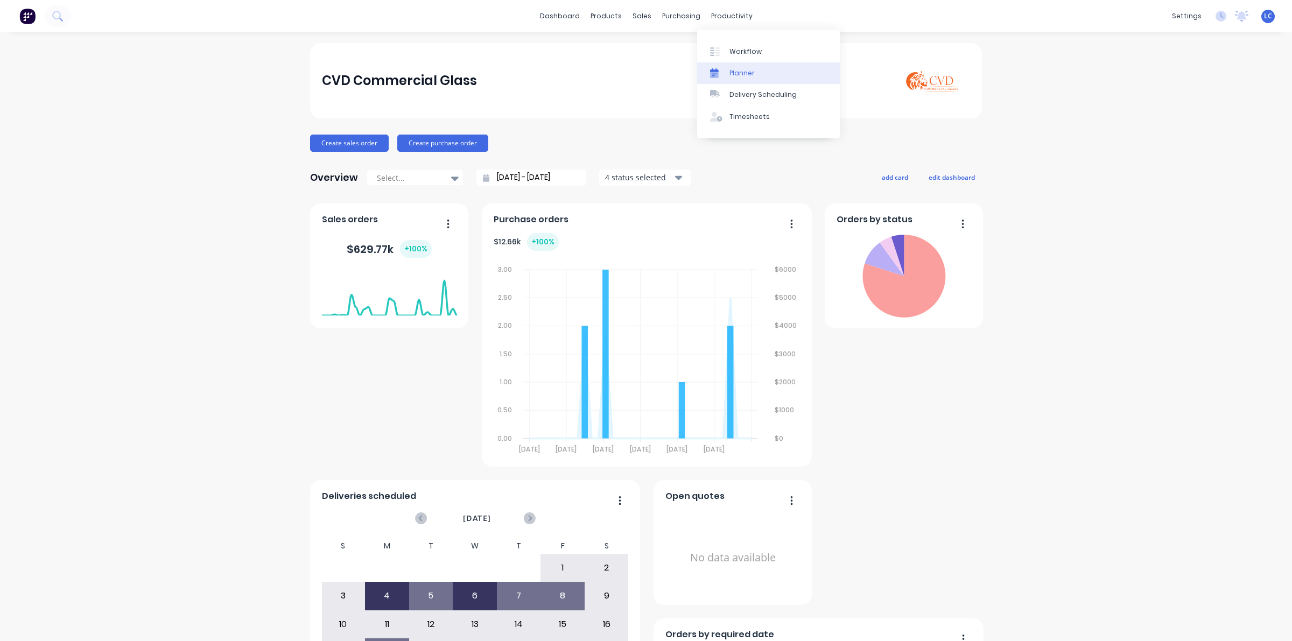
click at [737, 73] on div "Planner" at bounding box center [741, 73] width 25 height 10
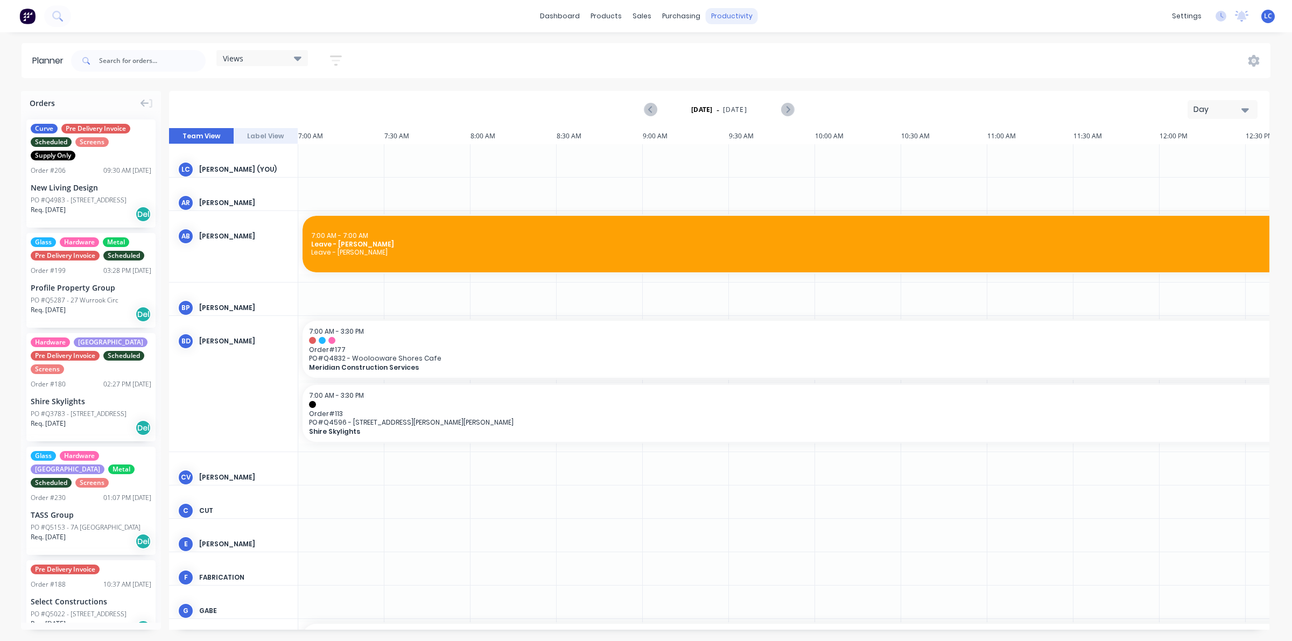
scroll to position [0, 497]
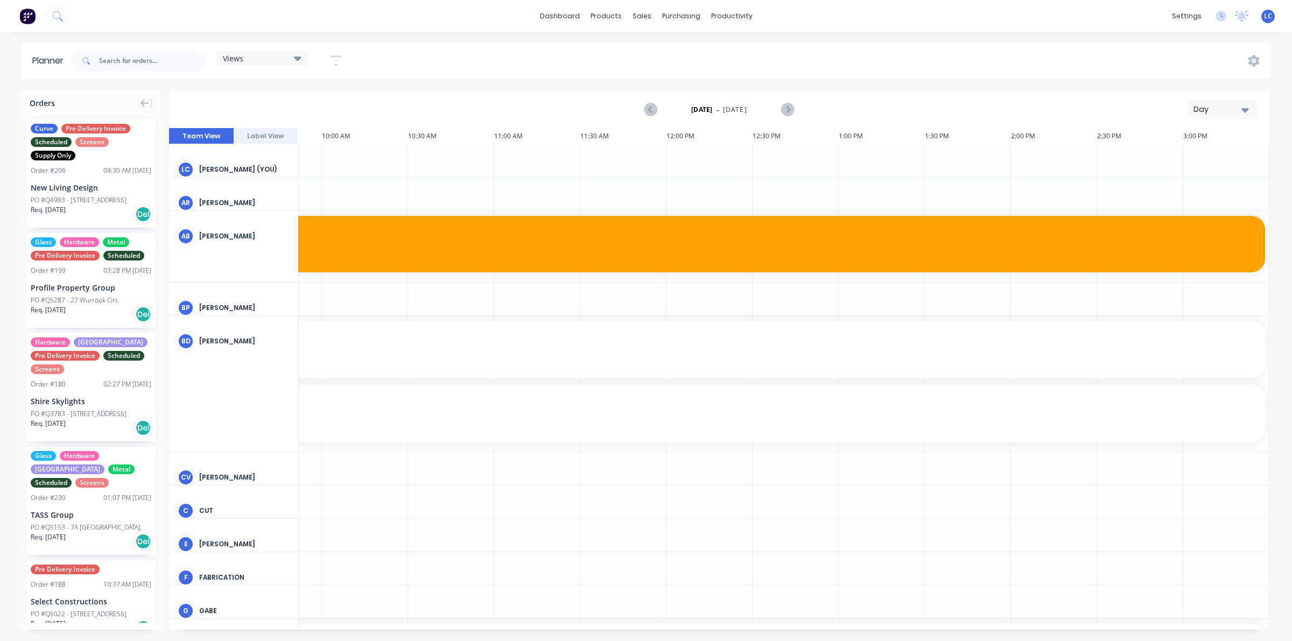
click at [295, 57] on icon at bounding box center [298, 58] width 8 height 12
click at [236, 201] on button "Site" at bounding box center [281, 202] width 115 height 12
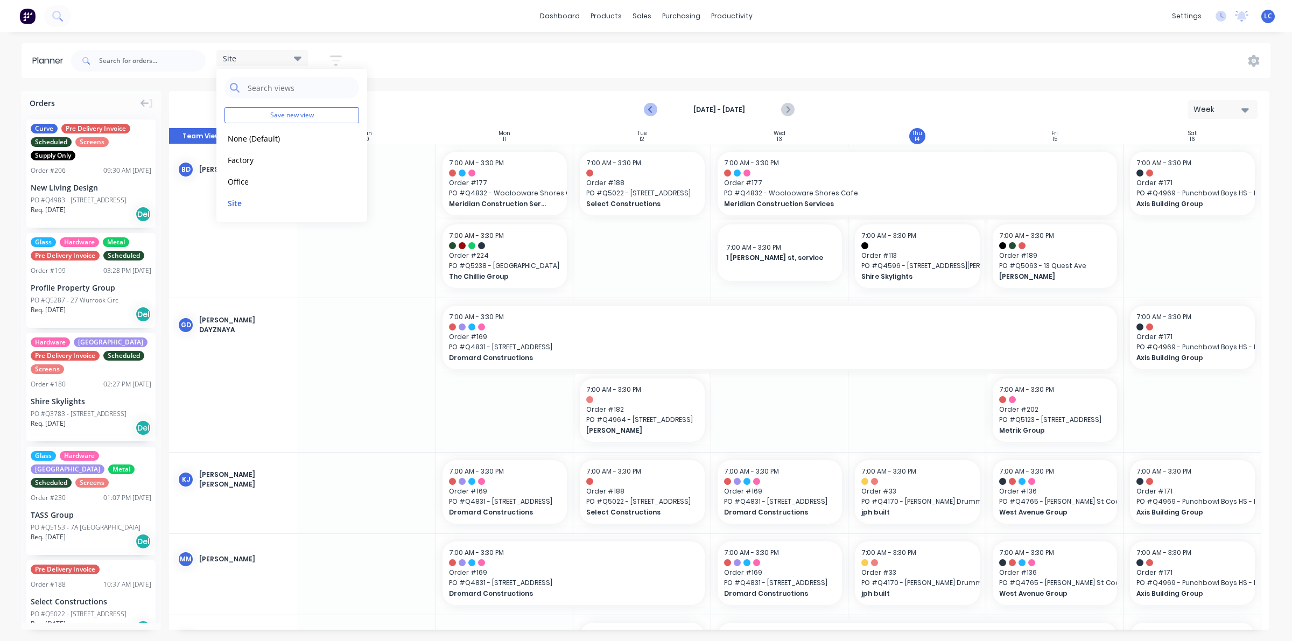
click at [652, 109] on icon "Previous page" at bounding box center [650, 109] width 13 height 13
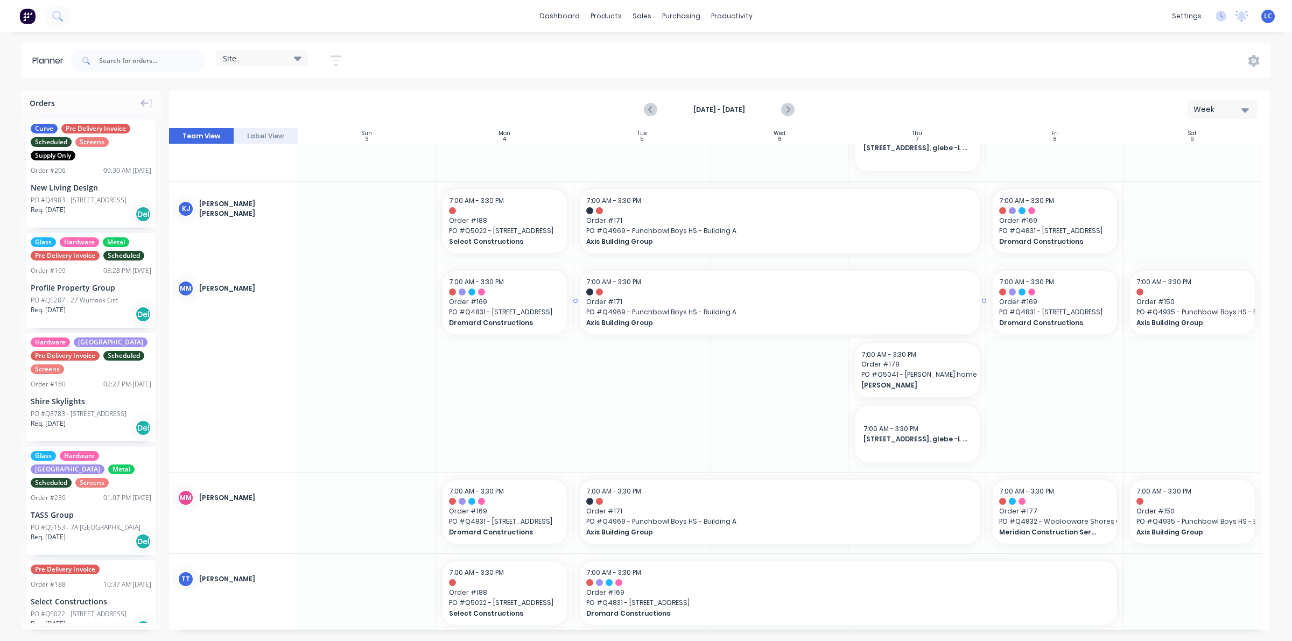
scroll to position [269, 0]
